Goal: Task Accomplishment & Management: Manage account settings

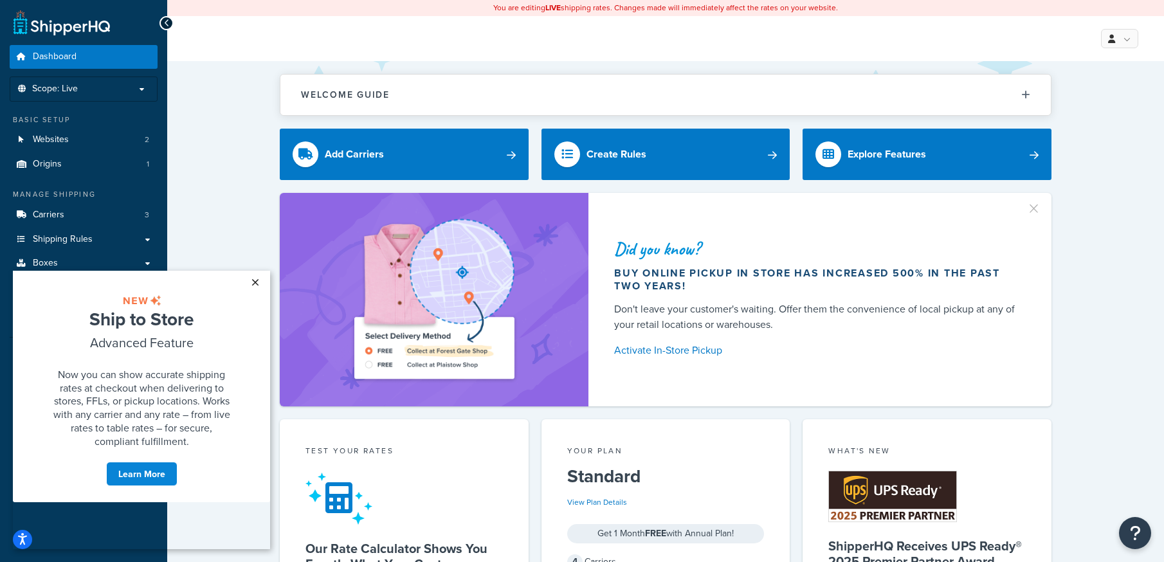
click at [250, 282] on link "×" at bounding box center [255, 282] width 23 height 23
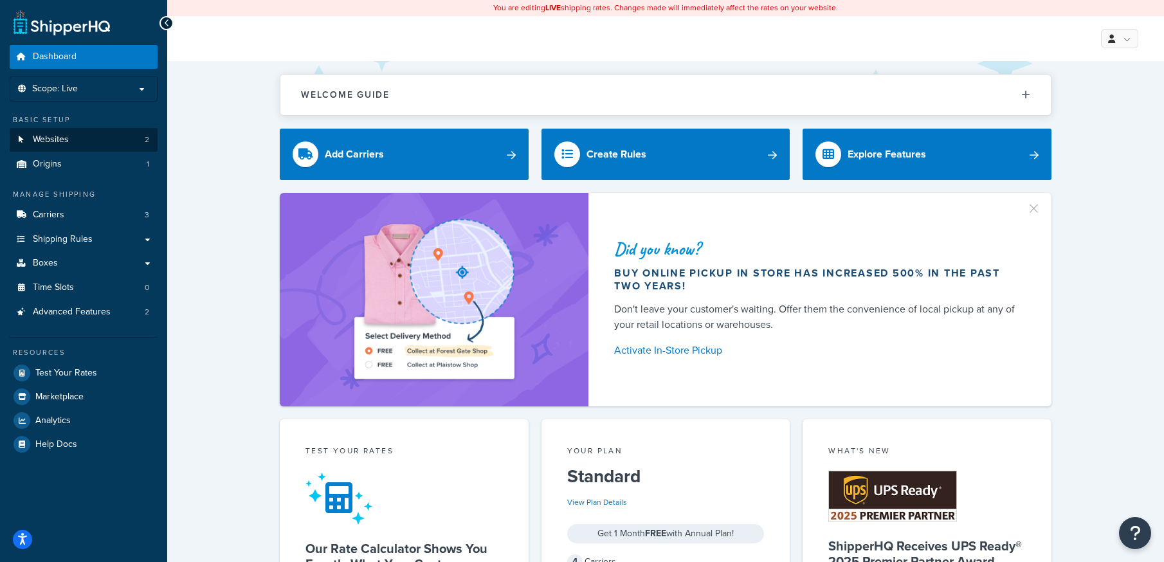
click at [38, 136] on span "Websites" at bounding box center [51, 139] width 36 height 11
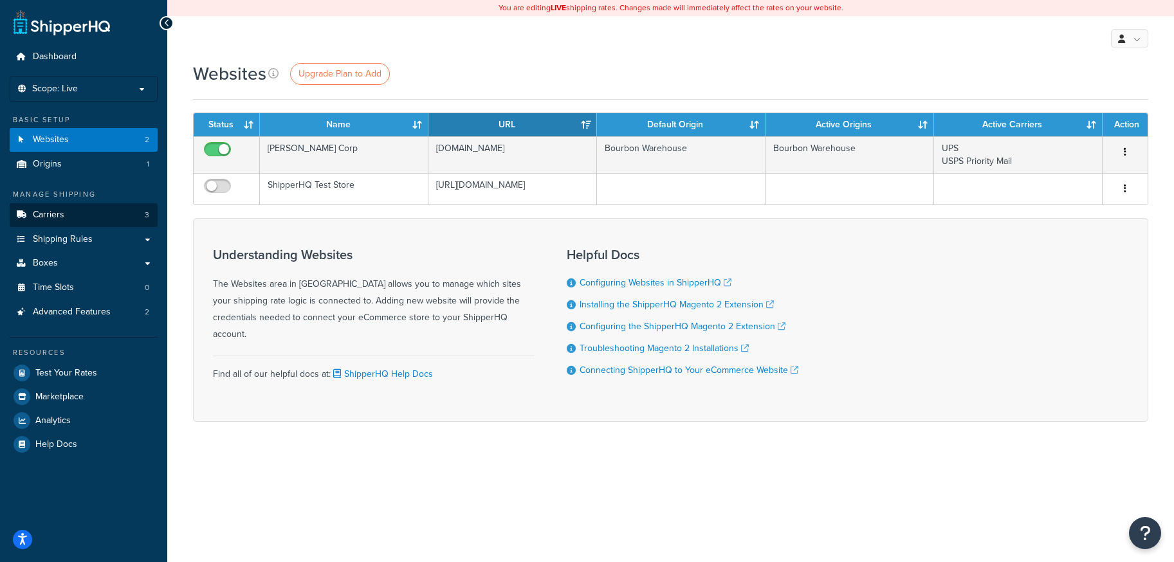
click at [62, 215] on span "Carriers" at bounding box center [49, 215] width 32 height 11
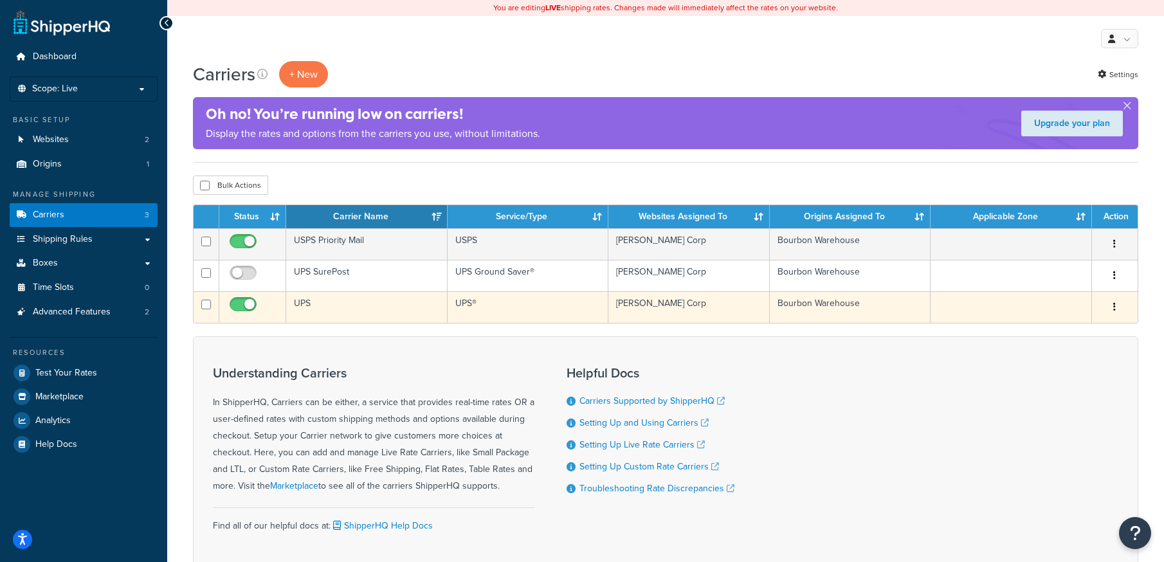
click at [1117, 305] on button "button" at bounding box center [1115, 307] width 18 height 21
click at [1027, 327] on icon at bounding box center [1024, 331] width 9 height 9
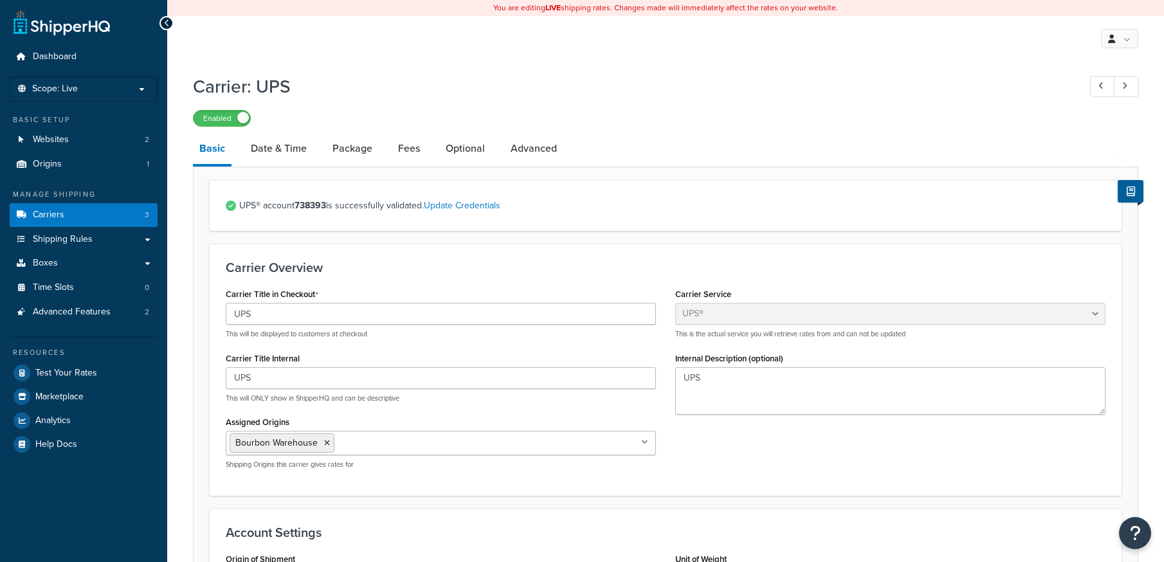
select select "ups"
select select "01"
click at [291, 150] on link "Date & Time" at bounding box center [278, 148] width 69 height 31
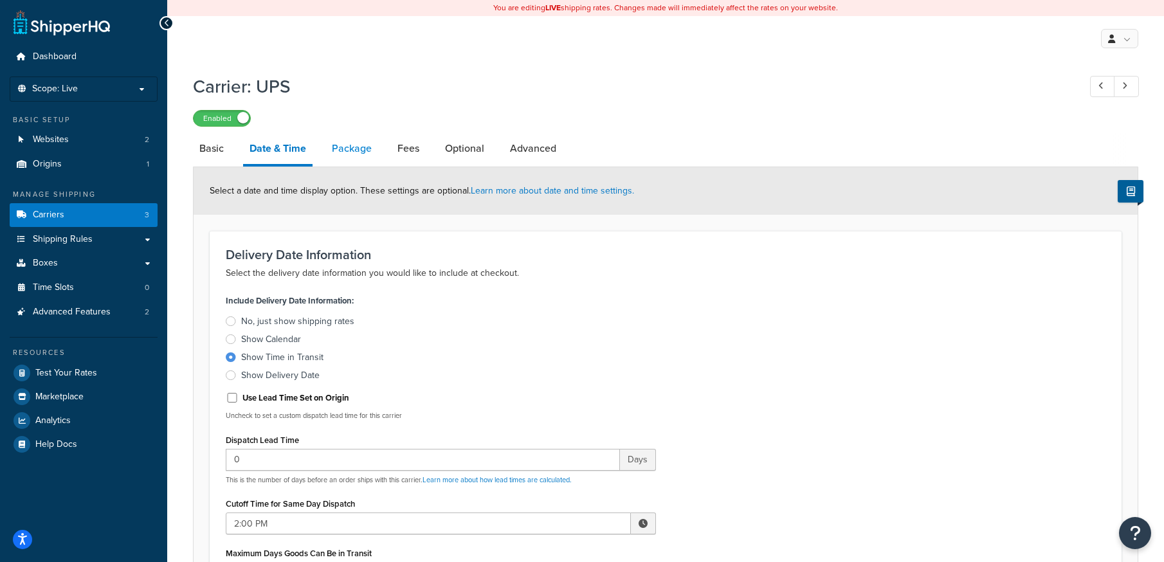
click at [352, 143] on link "Package" at bounding box center [351, 148] width 53 height 31
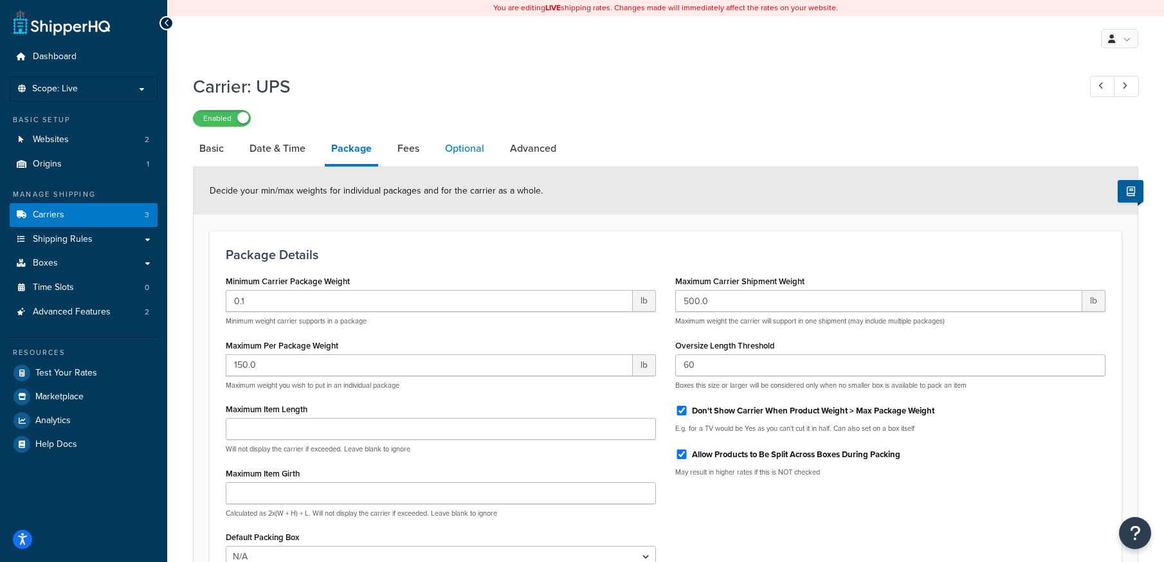
click at [459, 145] on link "Optional" at bounding box center [465, 148] width 52 height 31
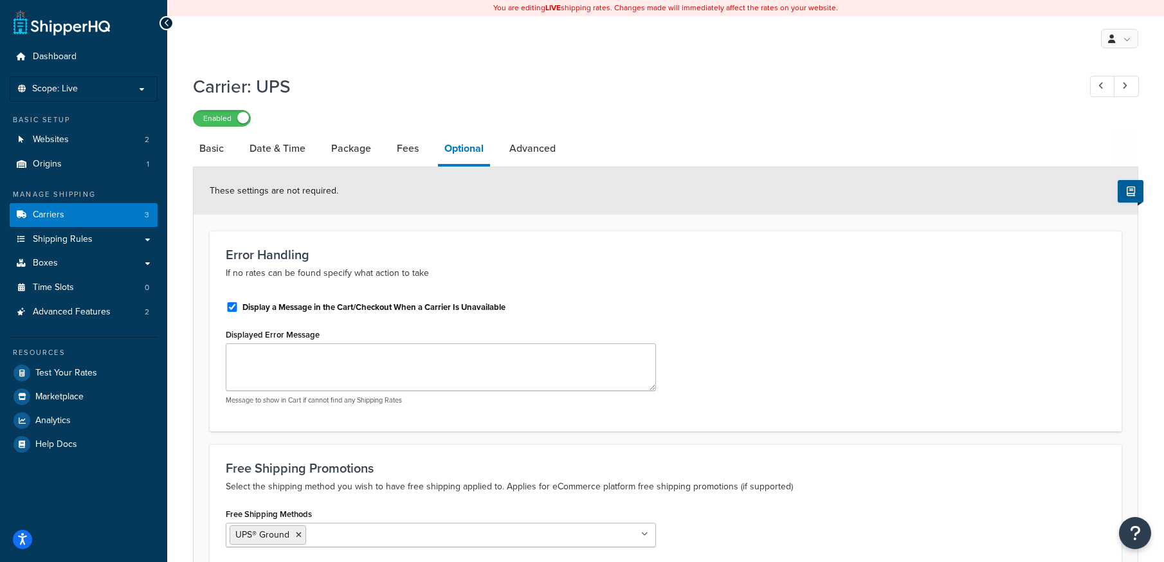
drag, startPoint x: 521, startPoint y: 155, endPoint x: 567, endPoint y: 163, distance: 47.1
click at [521, 155] on link "Advanced" at bounding box center [532, 148] width 59 height 31
select select "false"
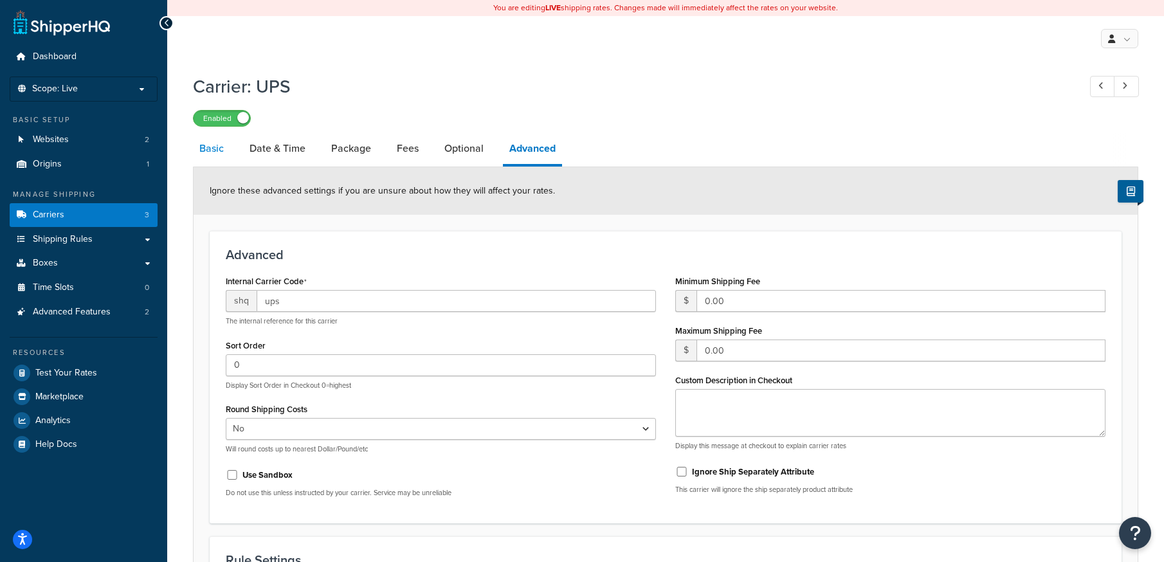
click at [206, 140] on link "Basic" at bounding box center [211, 148] width 37 height 31
select select "ups"
select select "01"
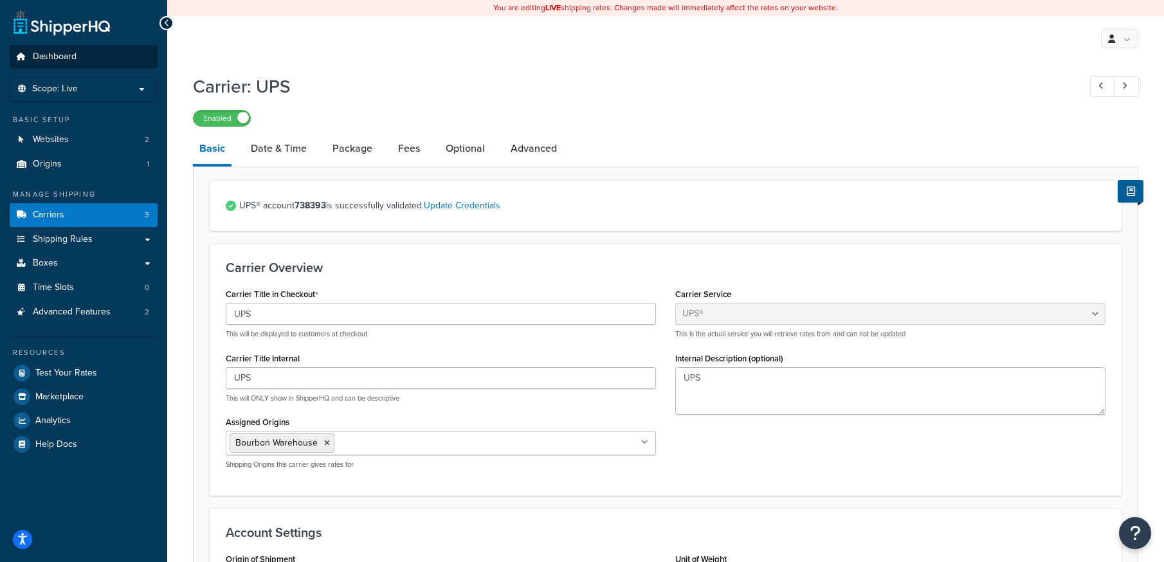
click at [64, 51] on span "Dashboard" at bounding box center [55, 56] width 44 height 11
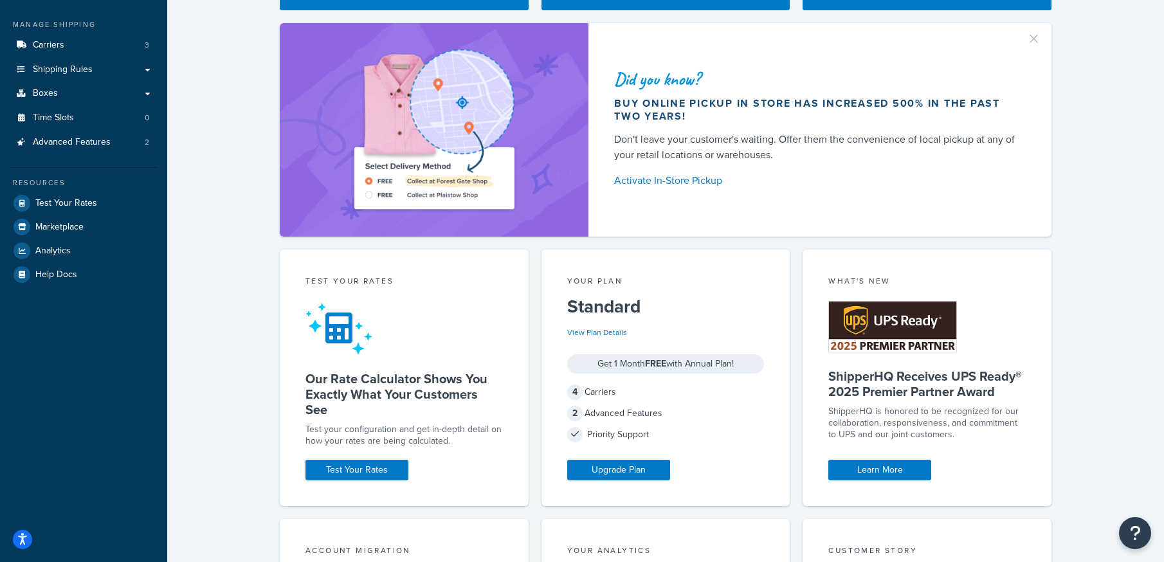
scroll to position [253, 0]
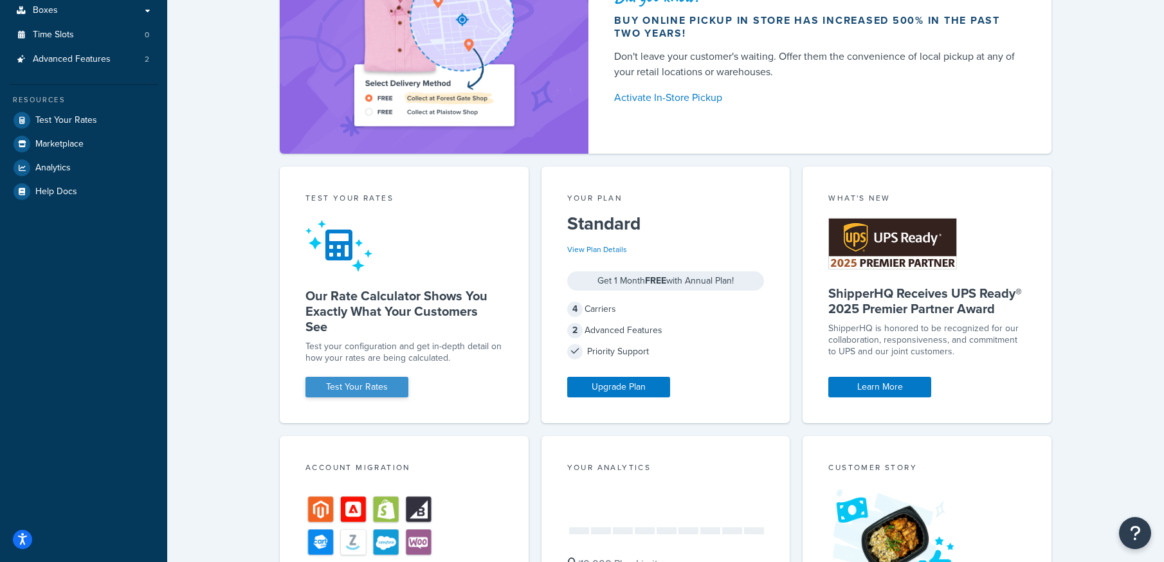
click at [370, 388] on link "Test Your Rates" at bounding box center [356, 387] width 103 height 21
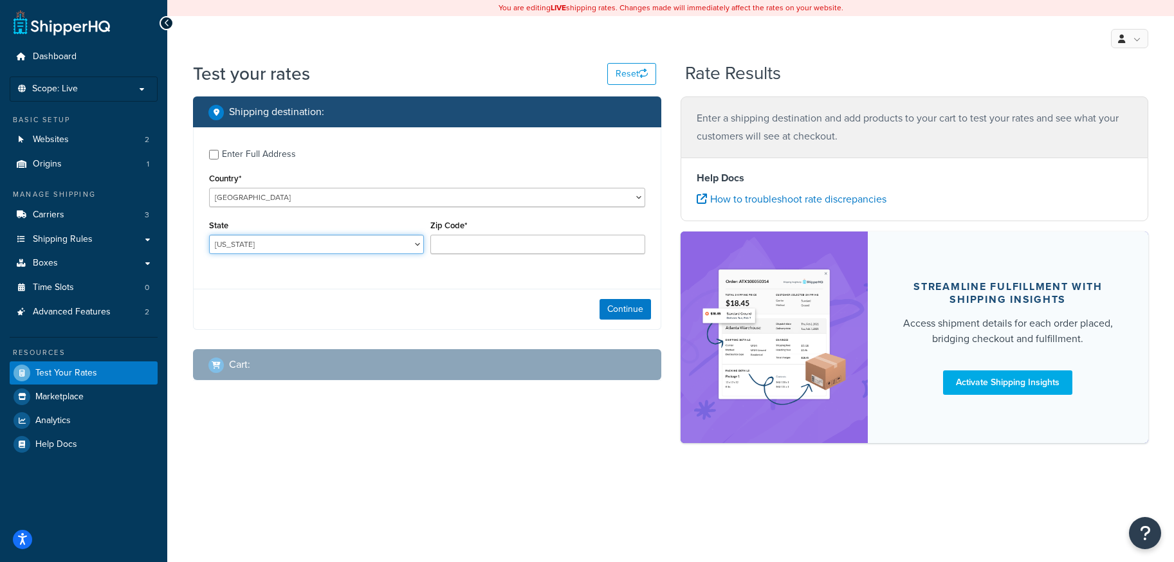
select select "IN"
type input "46504"
click at [629, 308] on button "Continue" at bounding box center [624, 309] width 51 height 21
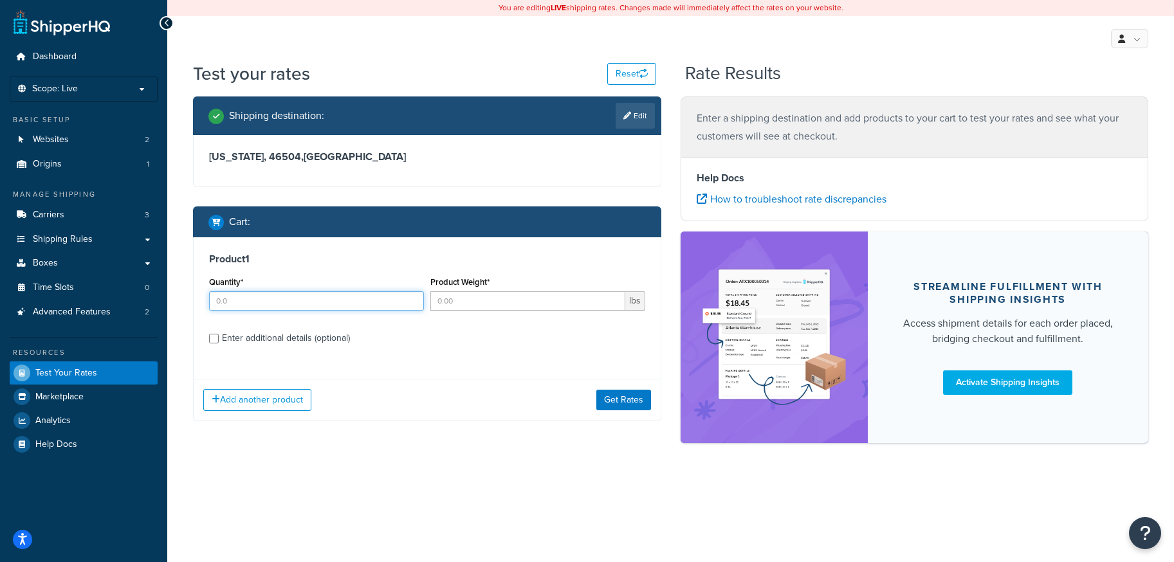
click at [300, 306] on input "Quantity*" at bounding box center [316, 300] width 215 height 19
type input "1"
click at [498, 302] on input "Product Weight*" at bounding box center [527, 300] width 195 height 19
type input "1"
click at [494, 342] on label "Enter additional details (optional)" at bounding box center [433, 337] width 423 height 21
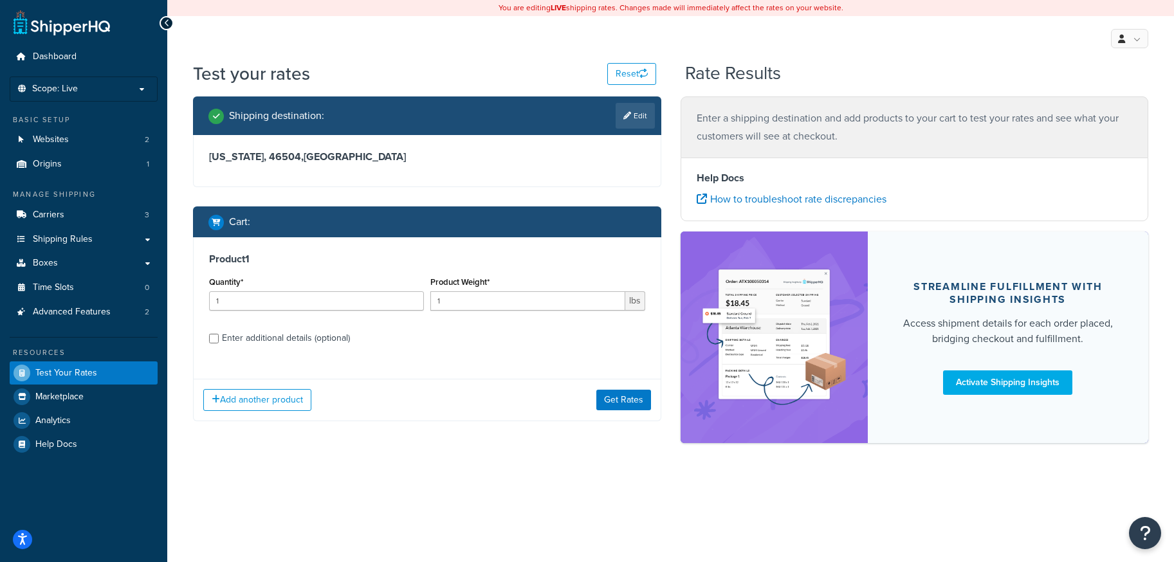
click at [219, 342] on input "Enter additional details (optional)" at bounding box center [214, 339] width 10 height 10
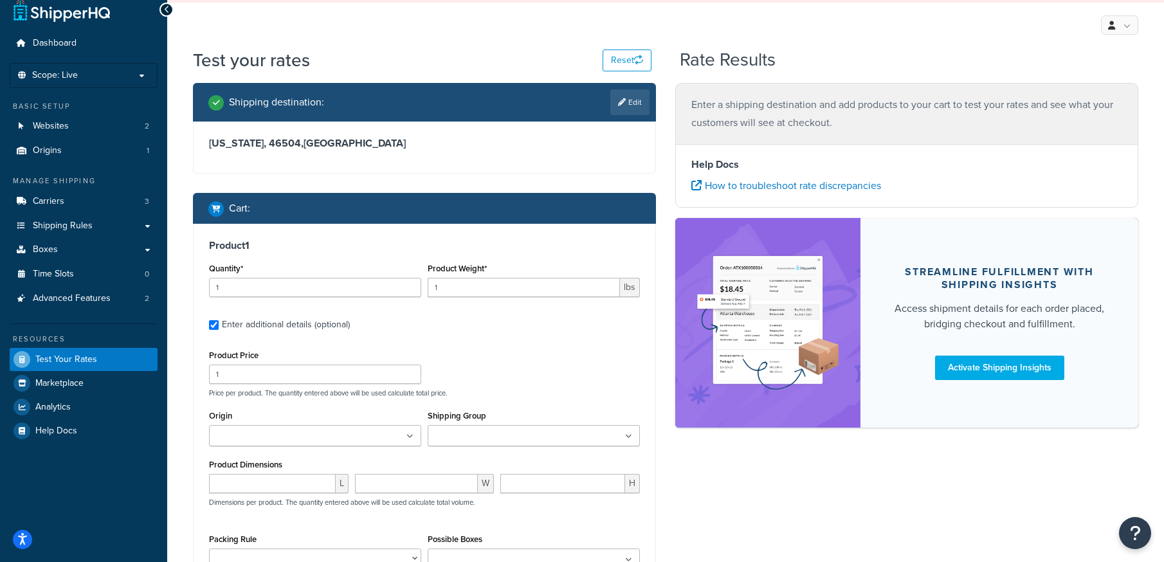
scroll to position [89, 0]
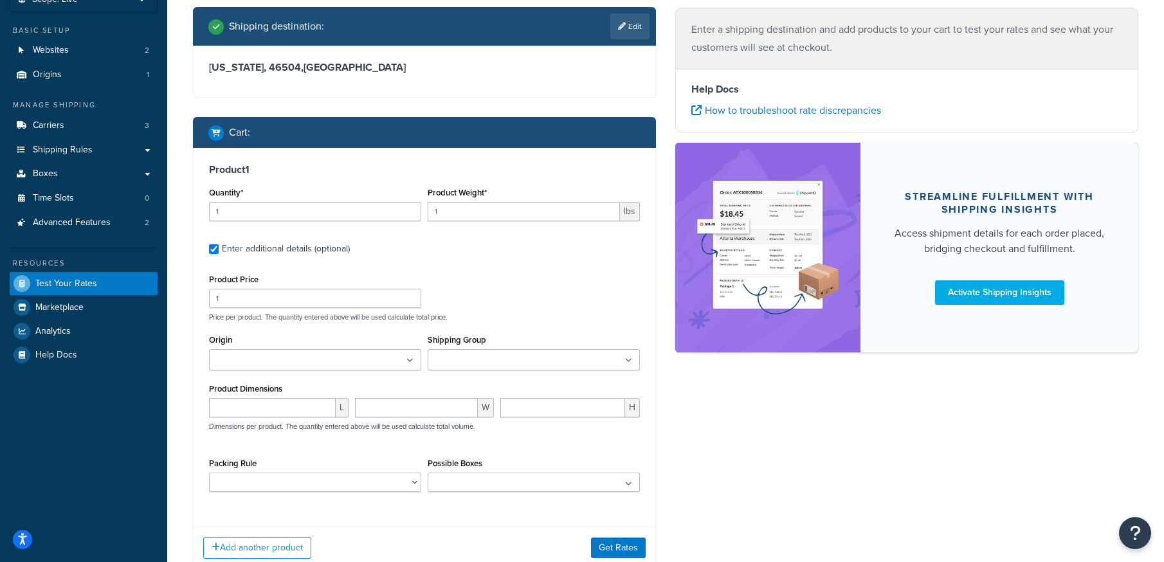
drag, startPoint x: 216, startPoint y: 249, endPoint x: 223, endPoint y: 250, distance: 6.6
click at [217, 249] on input "Enter additional details (optional)" at bounding box center [214, 249] width 10 height 10
checkbox input "false"
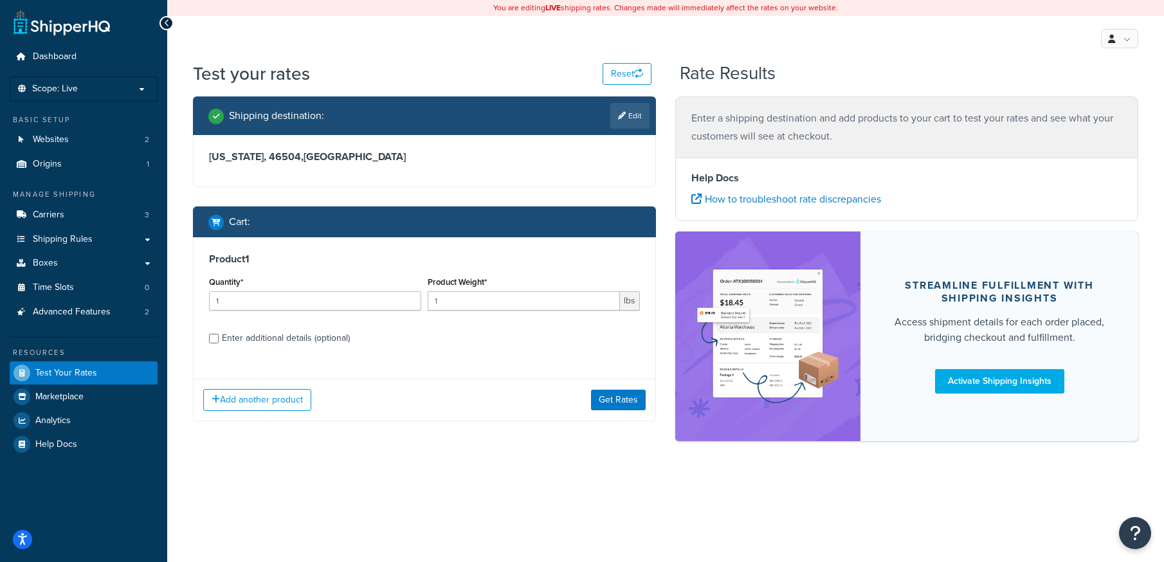
scroll to position [0, 0]
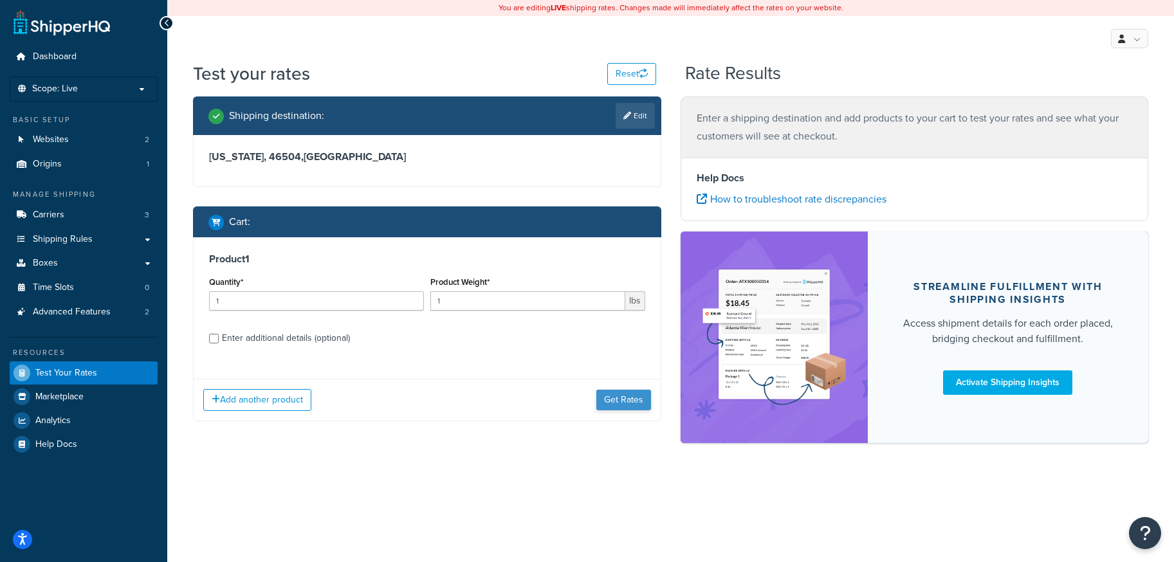
click at [619, 399] on button "Get Rates" at bounding box center [623, 400] width 55 height 21
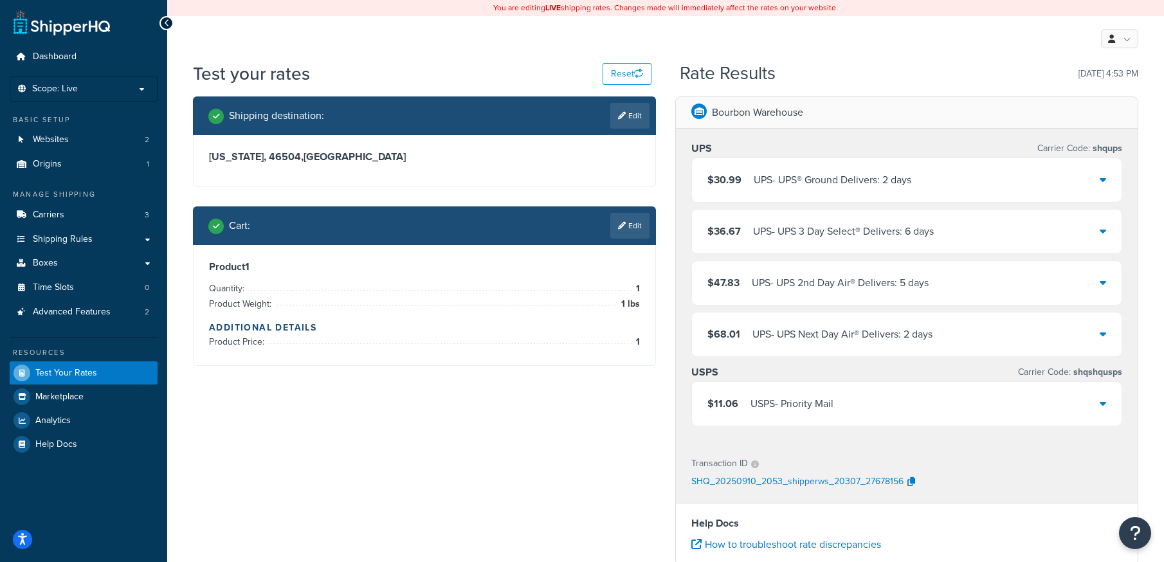
click at [1103, 402] on icon at bounding box center [1103, 403] width 6 height 10
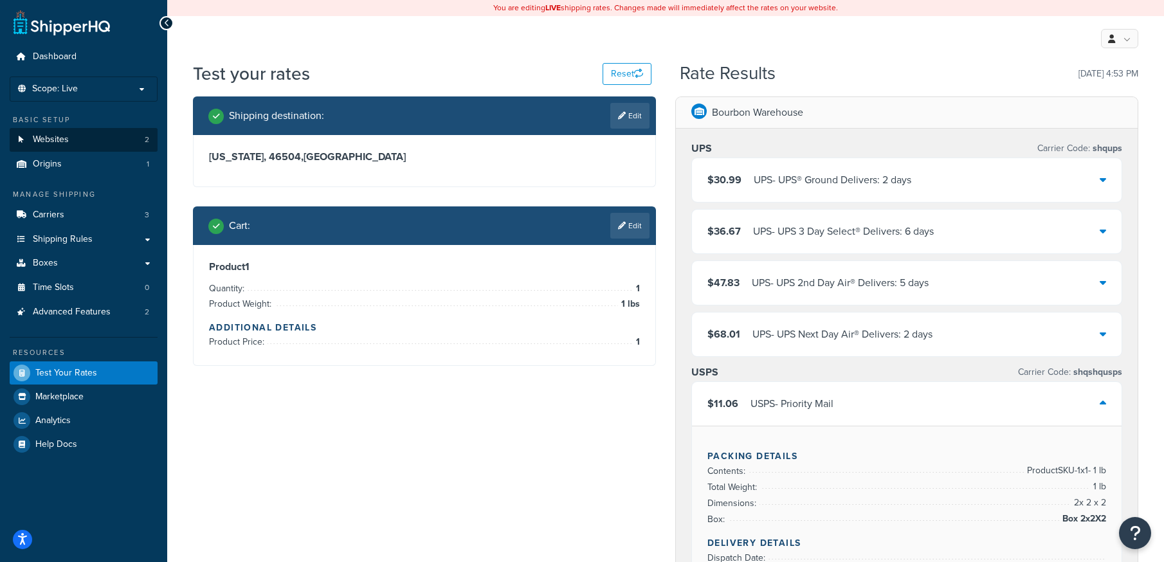
click at [40, 134] on span "Websites" at bounding box center [51, 139] width 36 height 11
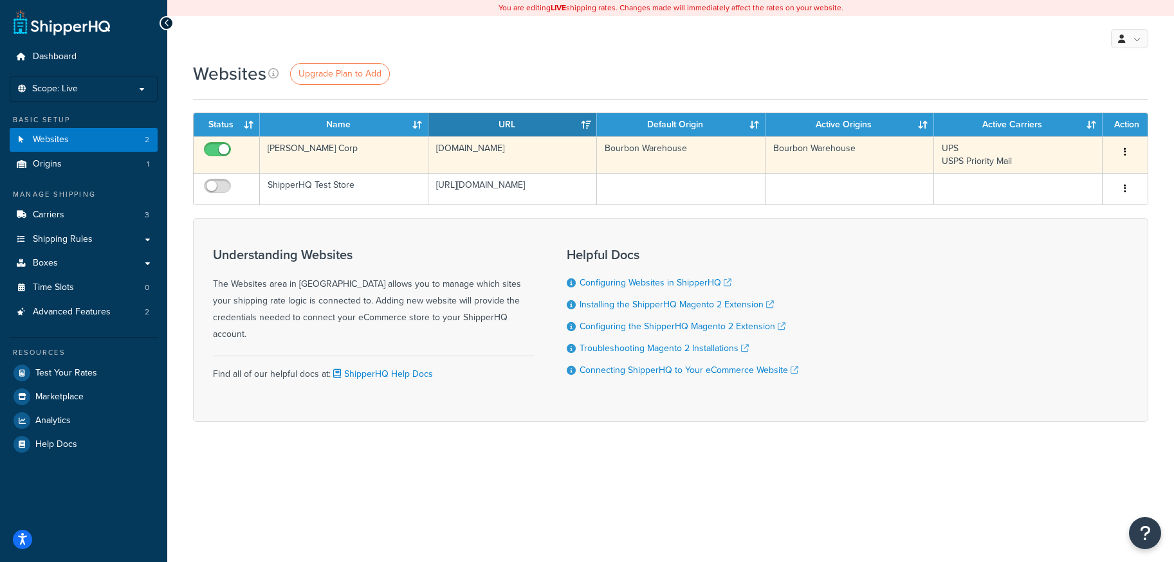
click at [1126, 150] on button "button" at bounding box center [1125, 152] width 18 height 21
click at [1046, 174] on link "Edit" at bounding box center [1073, 178] width 102 height 26
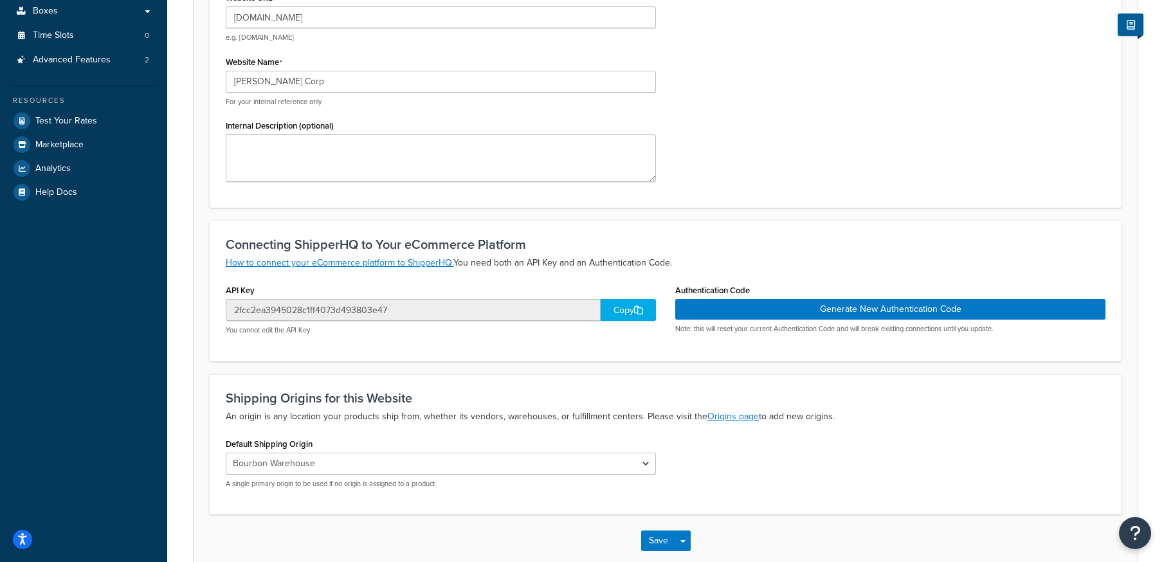
scroll to position [176, 0]
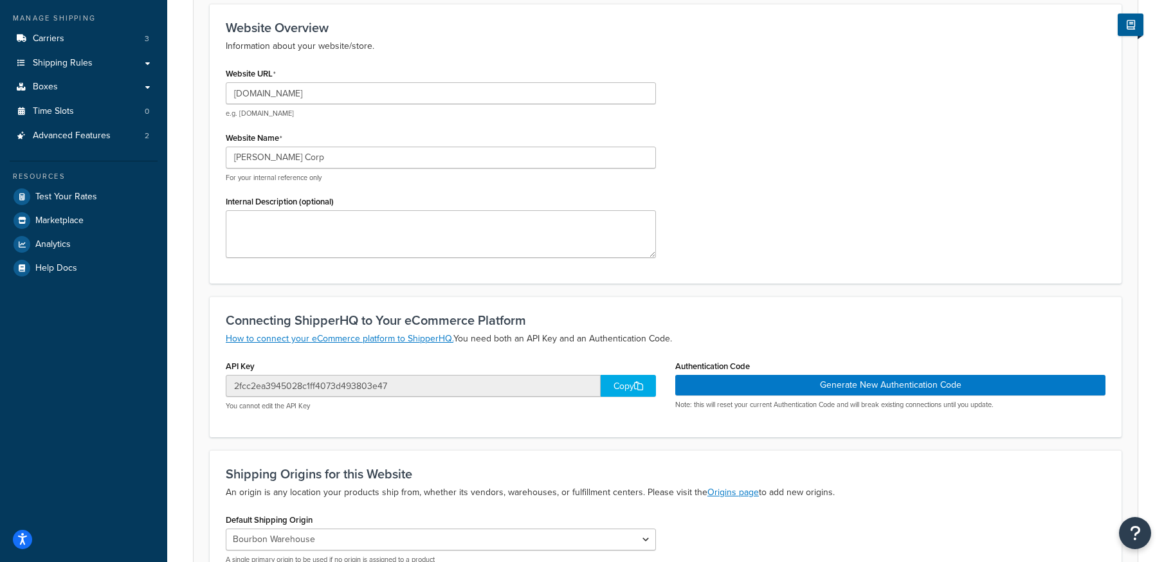
click at [613, 384] on div "Copy" at bounding box center [628, 386] width 55 height 22
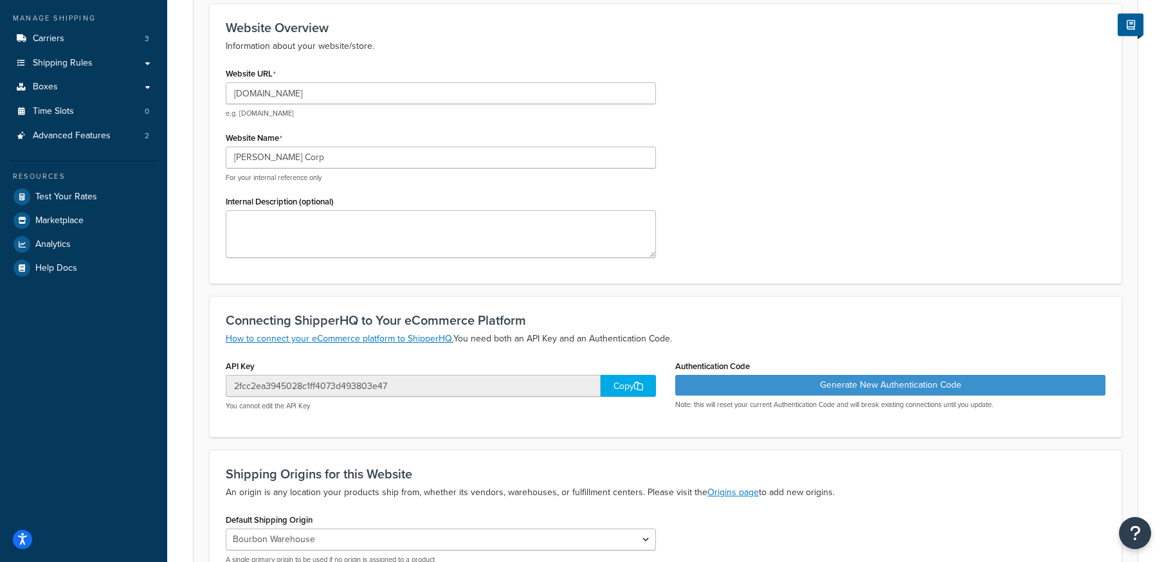
click at [891, 383] on button "Generate New Authentication Code" at bounding box center [890, 385] width 430 height 21
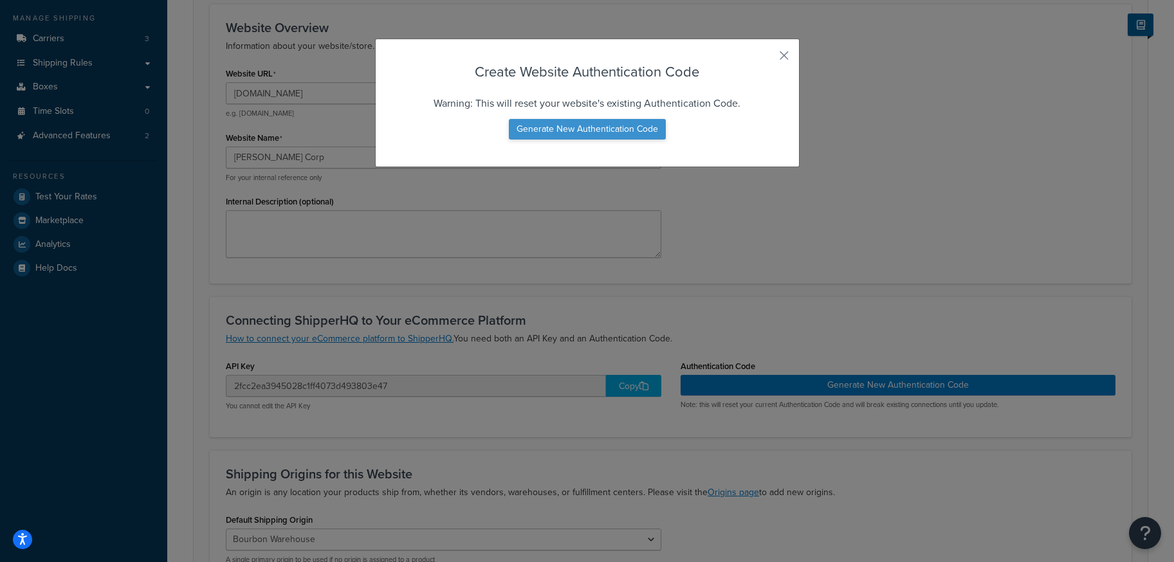
click at [593, 127] on button "Generate New Authentication Code" at bounding box center [587, 129] width 157 height 21
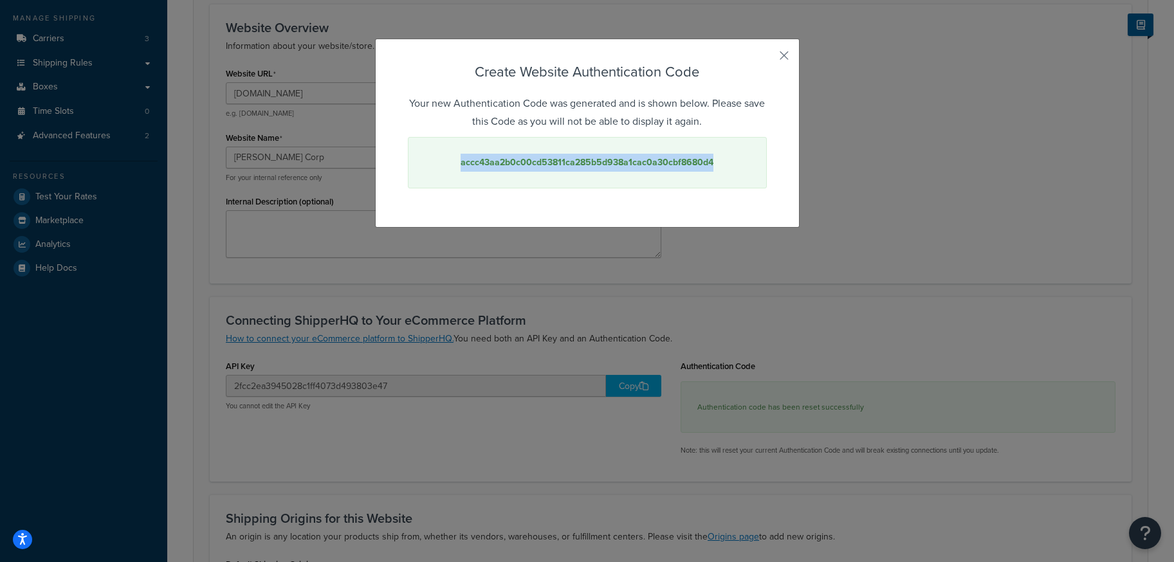
drag, startPoint x: 455, startPoint y: 163, endPoint x: 710, endPoint y: 165, distance: 254.7
click at [711, 165] on div "accc43aa2b0c00cd53811ca285b5d938a1cac0a30cbf8680d4" at bounding box center [587, 162] width 359 height 51
copy strong "accc43aa2b0c00cd53811ca285b5d938a1cac0a30cbf8680d4"
click at [767, 59] on button "button" at bounding box center [764, 60] width 3 height 3
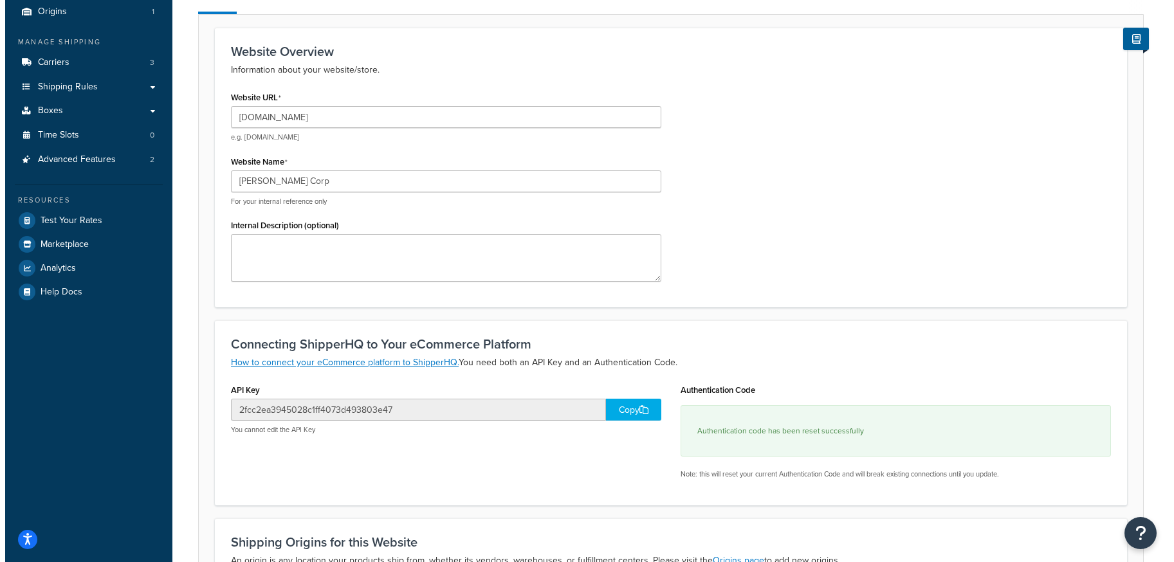
scroll to position [0, 0]
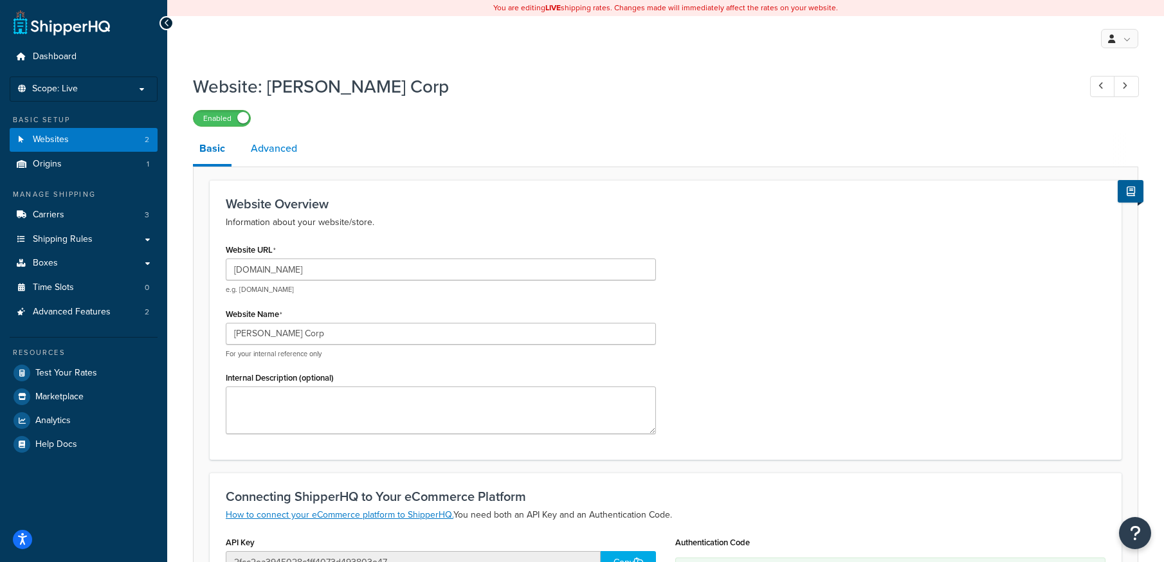
click at [287, 147] on link "Advanced" at bounding box center [273, 148] width 59 height 31
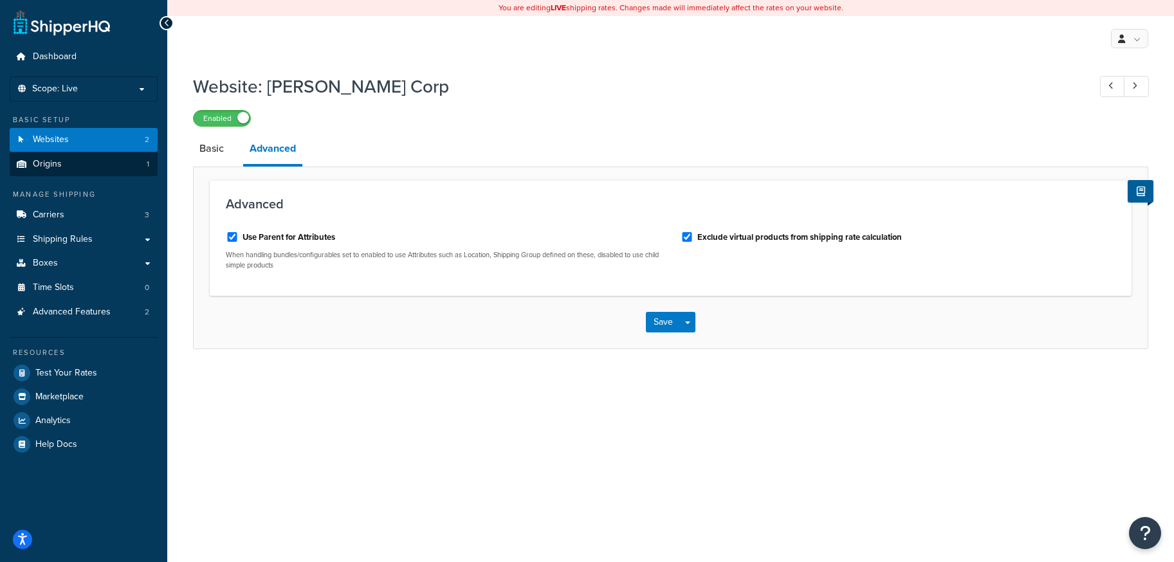
click at [33, 165] on span "Origins" at bounding box center [47, 164] width 29 height 11
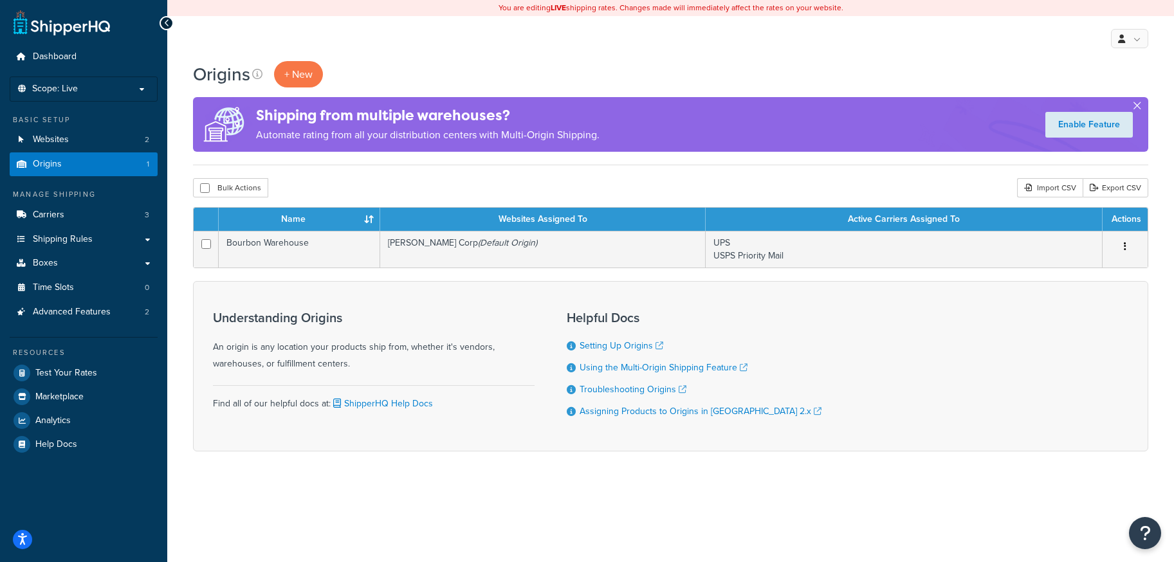
click at [1137, 107] on button "button" at bounding box center [1136, 108] width 3 height 3
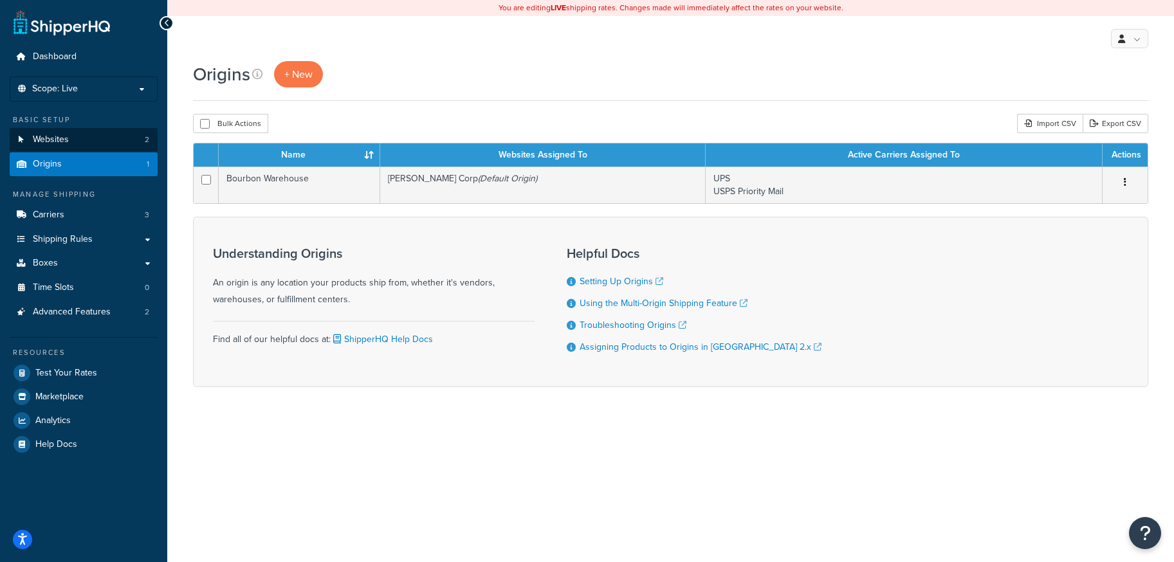
click at [67, 137] on span "Websites" at bounding box center [51, 139] width 36 height 11
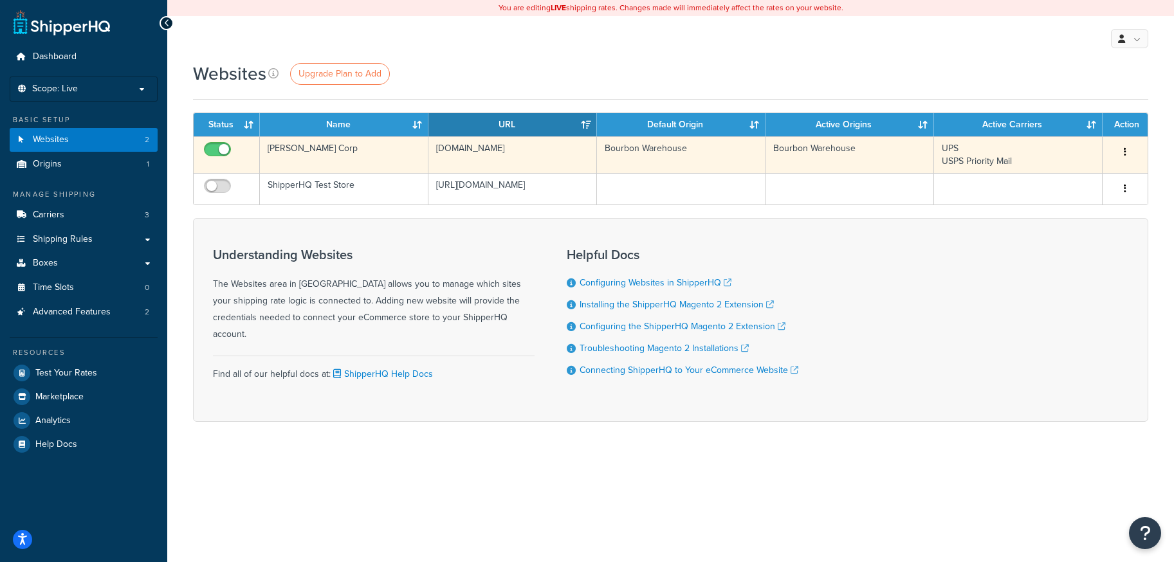
click at [1124, 148] on icon "button" at bounding box center [1125, 151] width 3 height 9
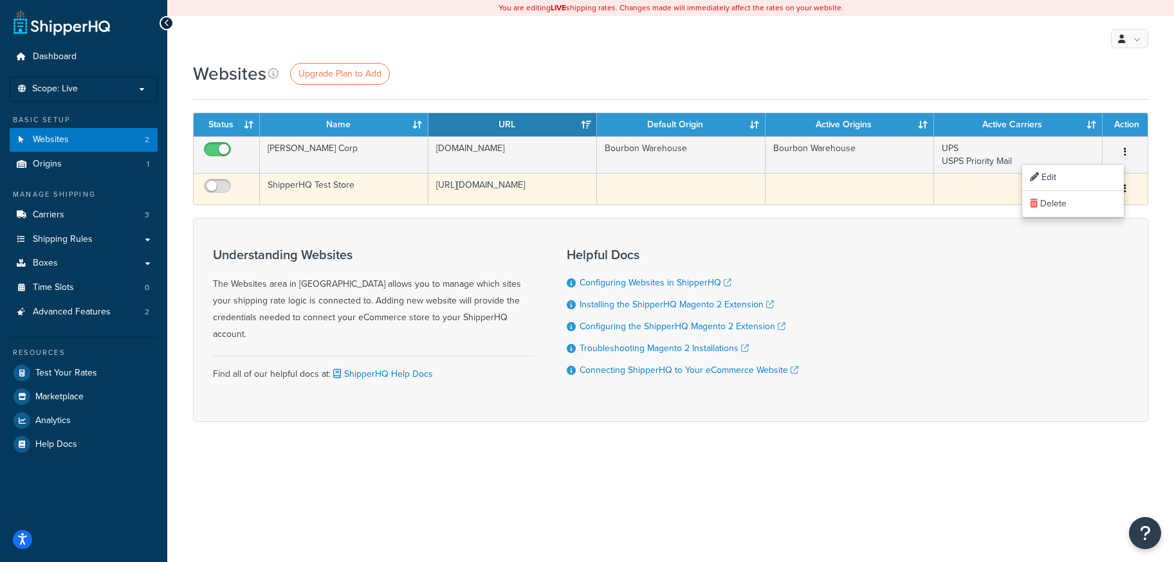
click at [1043, 174] on link "Edit" at bounding box center [1073, 178] width 102 height 26
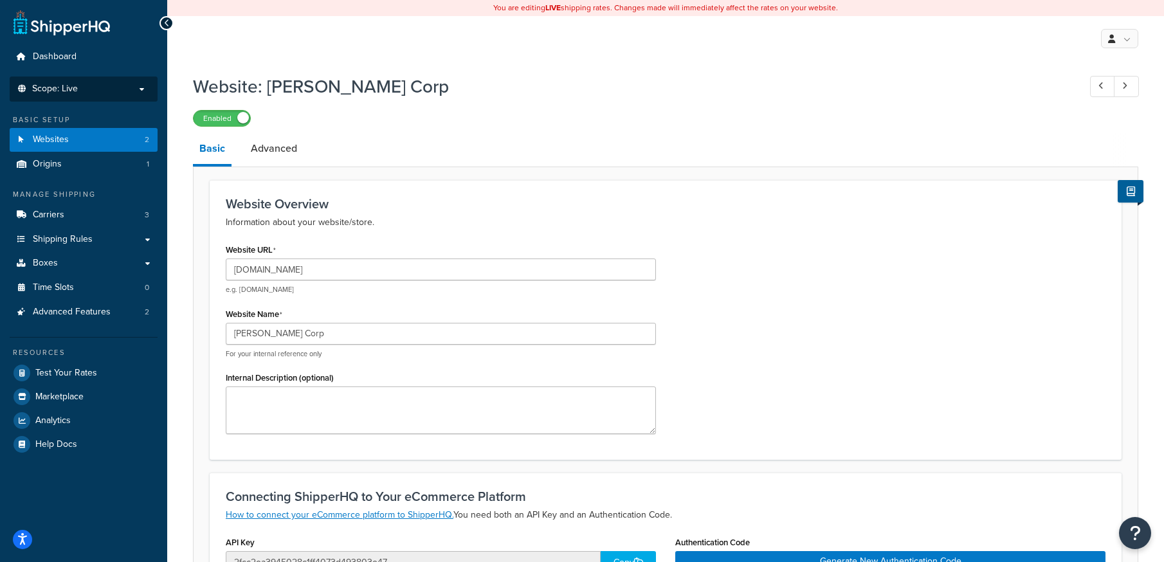
click at [143, 84] on p "Scope: Live" at bounding box center [83, 89] width 136 height 11
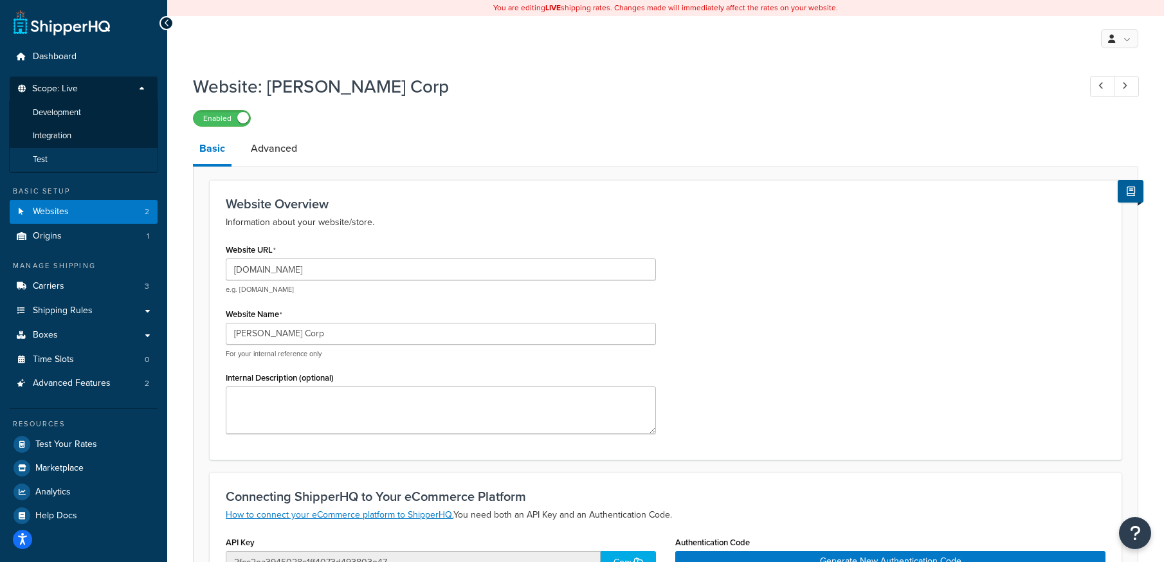
click at [38, 154] on span "Test" at bounding box center [40, 159] width 15 height 11
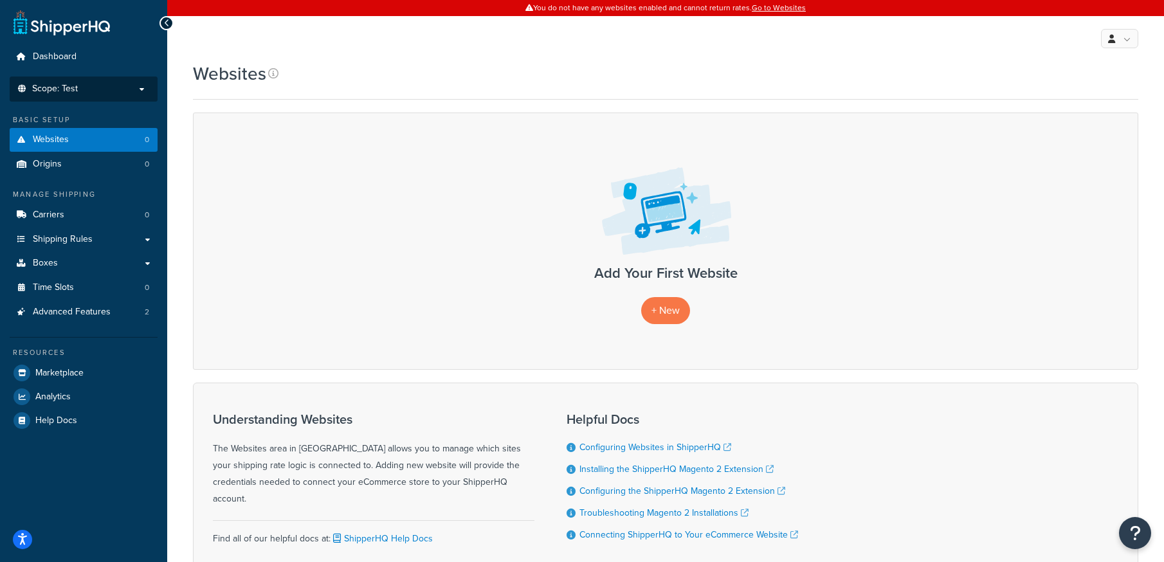
click at [137, 87] on p "Scope: Test" at bounding box center [83, 89] width 136 height 11
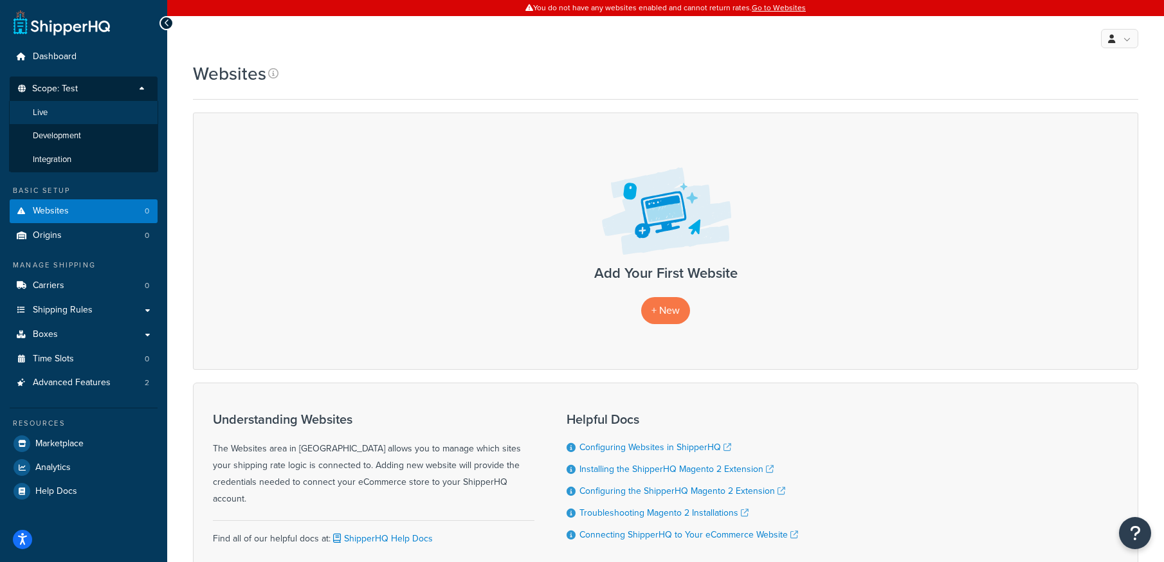
click at [56, 111] on li "Live" at bounding box center [83, 113] width 149 height 24
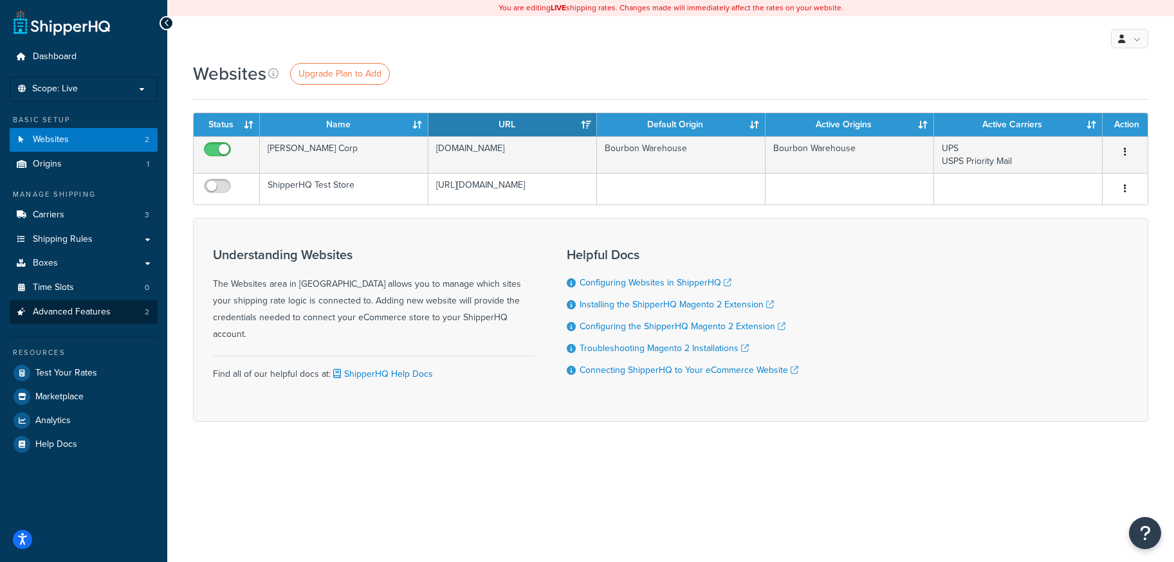
click at [85, 307] on span "Advanced Features" at bounding box center [72, 312] width 78 height 11
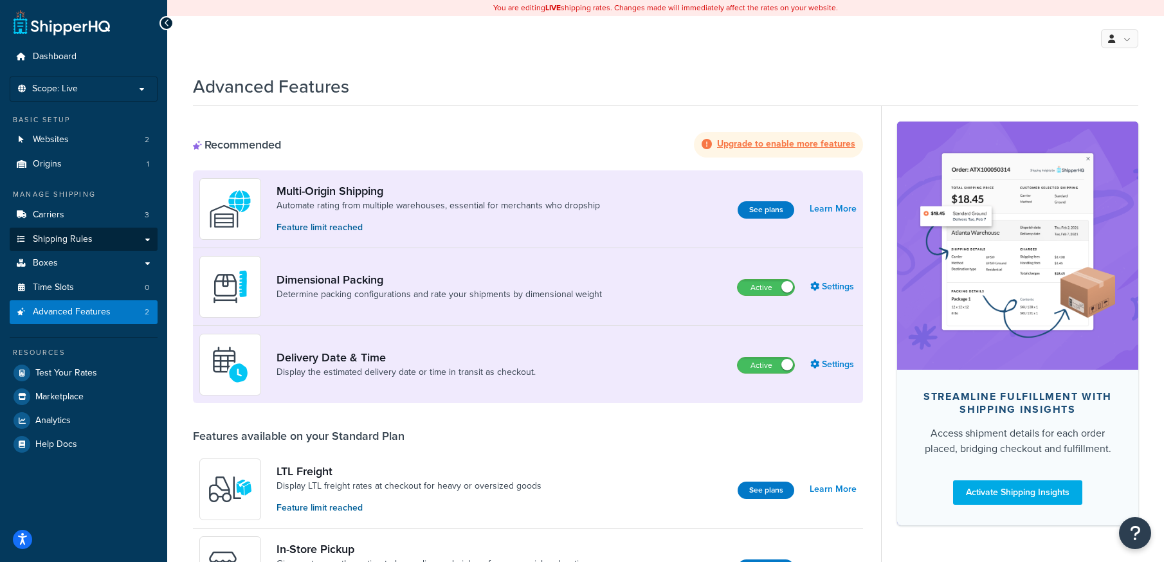
click at [66, 234] on span "Shipping Rules" at bounding box center [63, 239] width 60 height 11
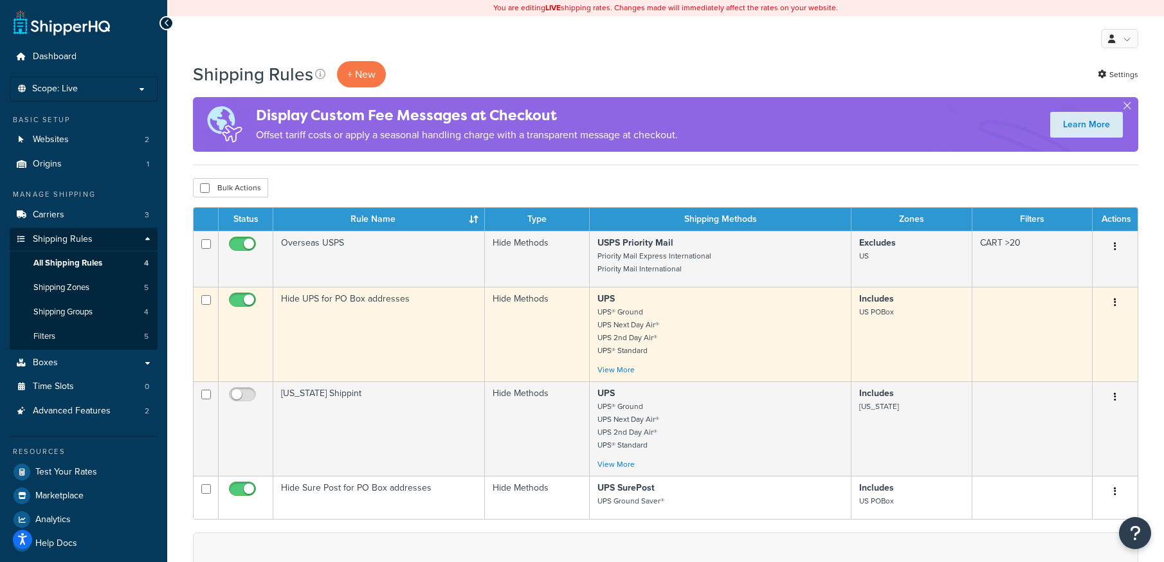
click at [1112, 300] on button "button" at bounding box center [1115, 303] width 18 height 21
click at [1037, 325] on icon at bounding box center [1034, 326] width 9 height 9
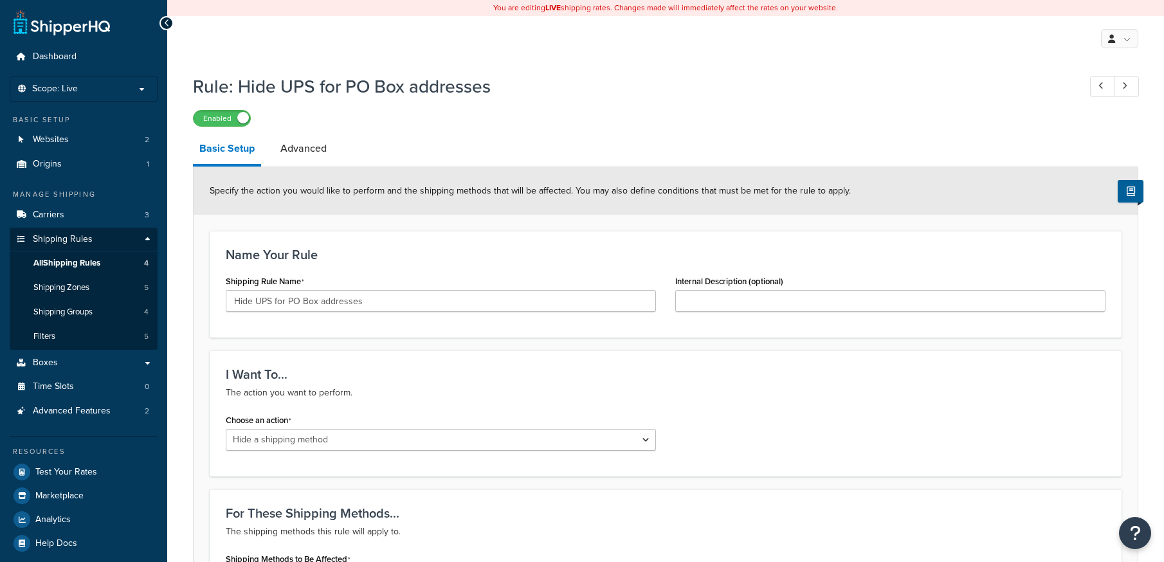
select select "HIDE"
click at [46, 60] on span "Dashboard" at bounding box center [55, 56] width 44 height 11
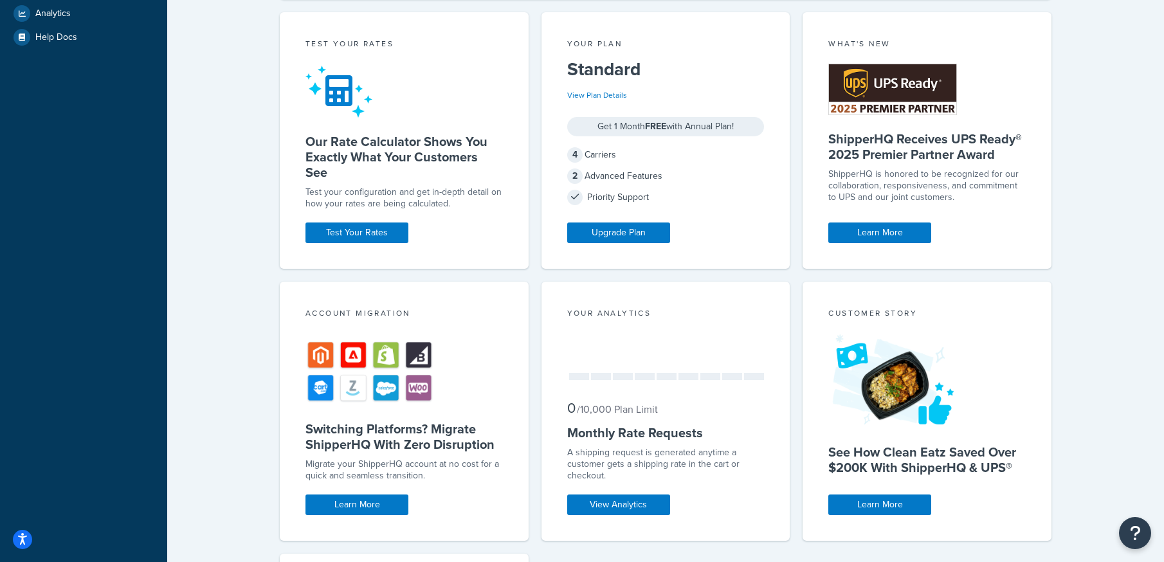
scroll to position [415, 0]
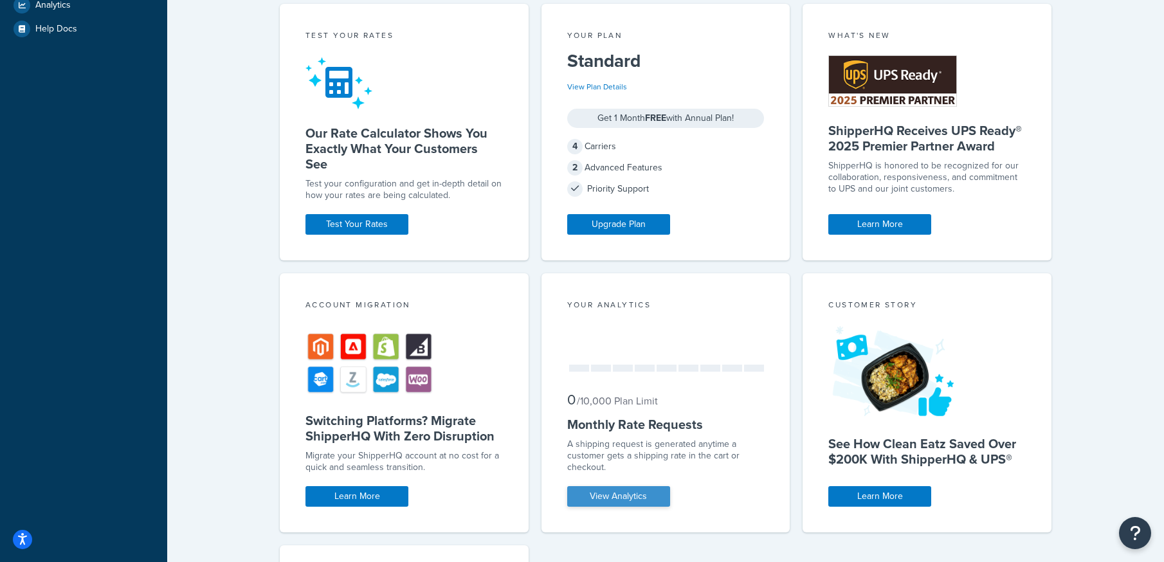
click at [619, 494] on link "View Analytics" at bounding box center [618, 496] width 103 height 21
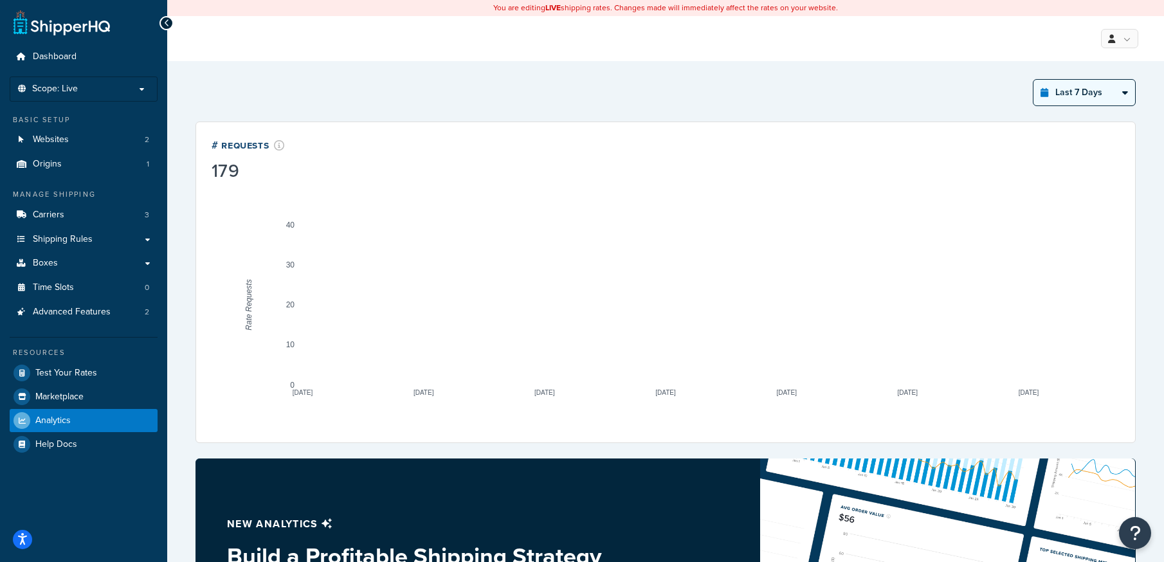
select select "last_year"
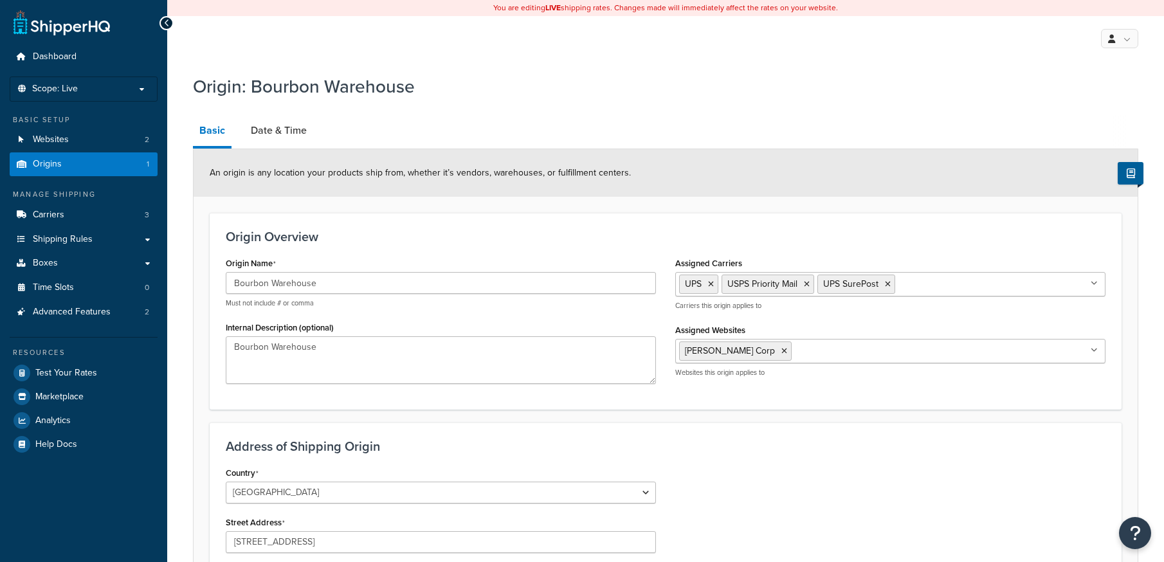
select select "14"
drag, startPoint x: 275, startPoint y: 131, endPoint x: 297, endPoint y: 143, distance: 25.9
click at [277, 131] on link "Date & Time" at bounding box center [278, 130] width 69 height 31
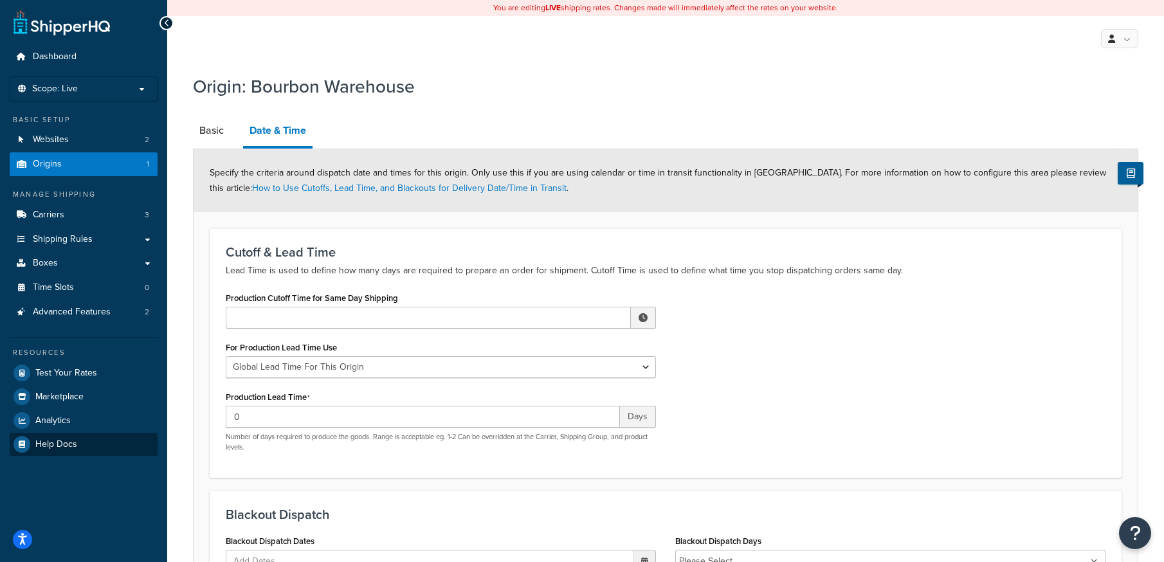
click at [50, 443] on span "Help Docs" at bounding box center [56, 444] width 42 height 11
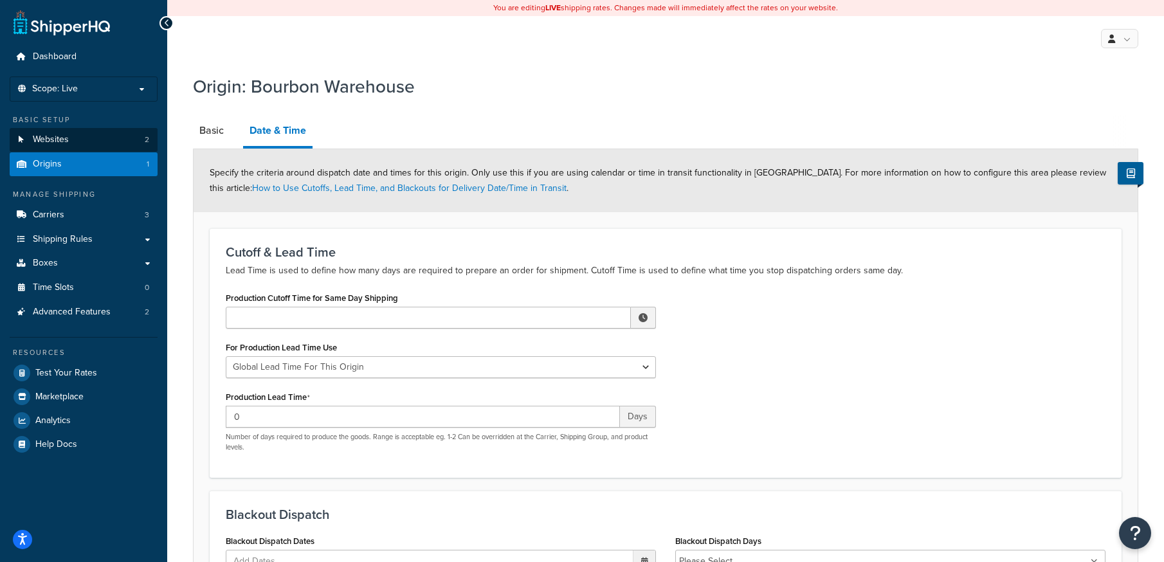
click at [60, 137] on span "Websites" at bounding box center [51, 139] width 36 height 11
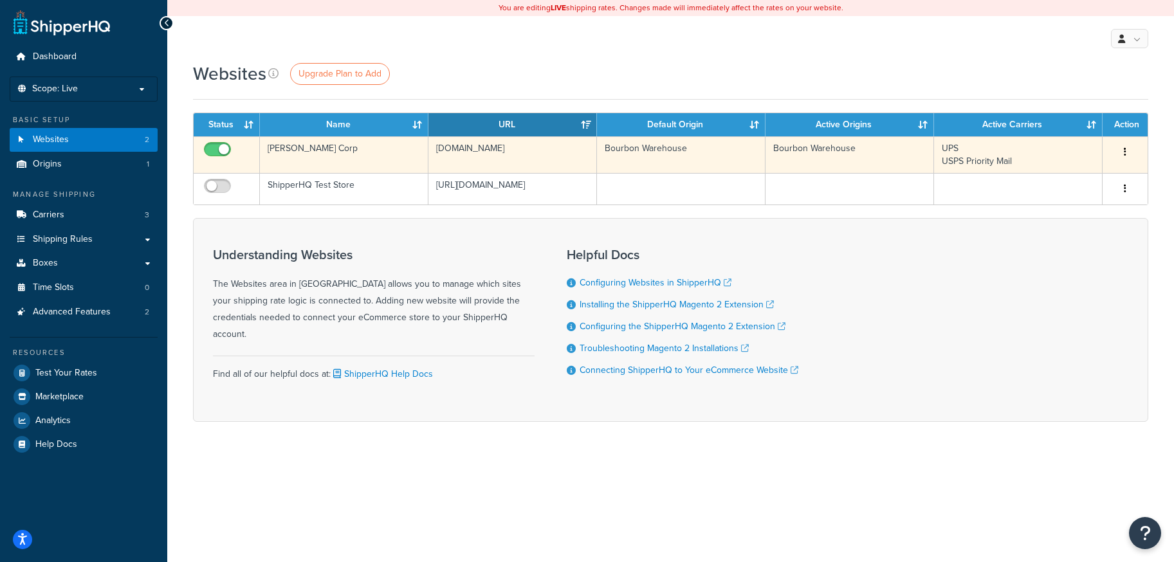
click at [1126, 151] on button "button" at bounding box center [1125, 152] width 18 height 21
click at [1053, 183] on link "Edit" at bounding box center [1073, 178] width 102 height 26
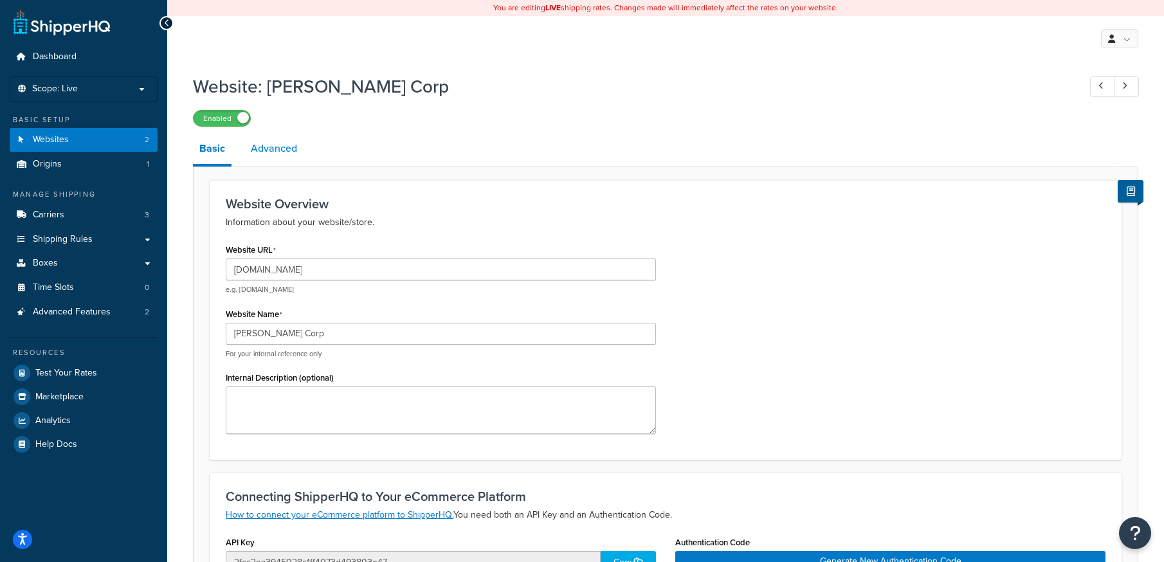
click at [265, 145] on link "Advanced" at bounding box center [273, 148] width 59 height 31
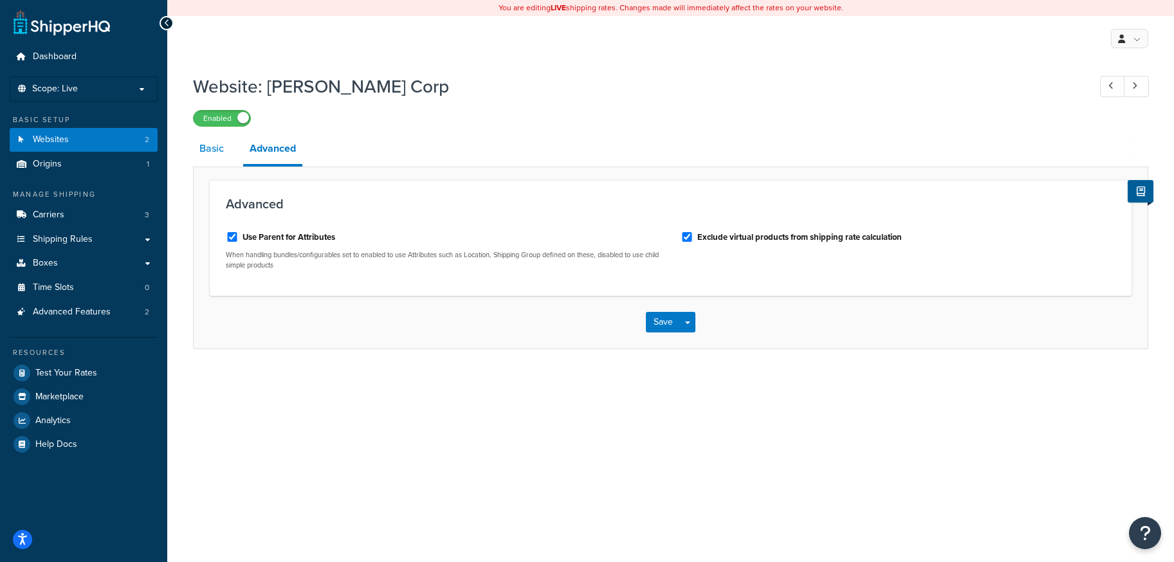
click at [214, 147] on link "Basic" at bounding box center [211, 148] width 37 height 31
